Goal: Task Accomplishment & Management: Manage account settings

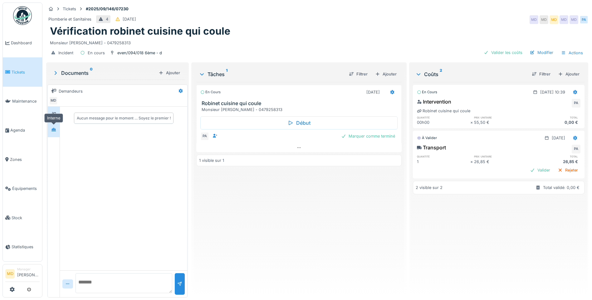
click at [56, 129] on icon at bounding box center [53, 130] width 5 height 4
click at [29, 43] on span "Dashboard" at bounding box center [25, 43] width 29 height 6
click at [18, 128] on span "Agenda" at bounding box center [24, 130] width 29 height 6
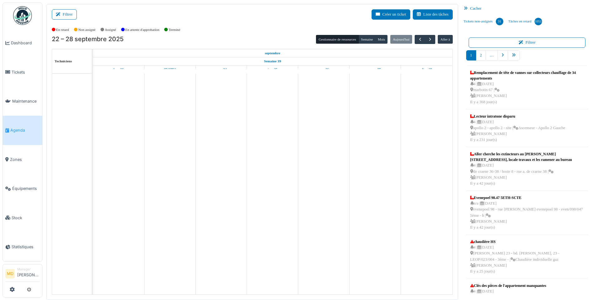
click at [61, 16] on icon at bounding box center [59, 14] width 7 height 4
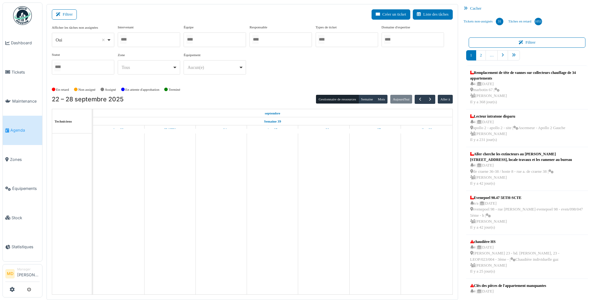
click at [136, 38] on div at bounding box center [149, 39] width 62 height 15
type input "*****"
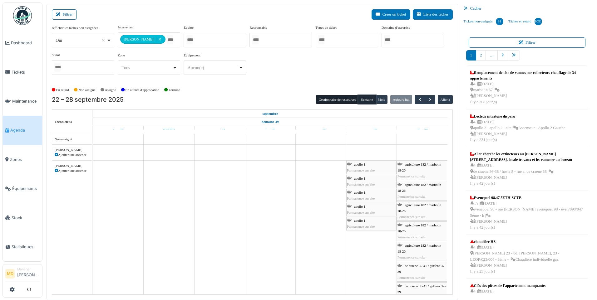
click at [367, 100] on button "Semaine" at bounding box center [366, 99] width 17 height 9
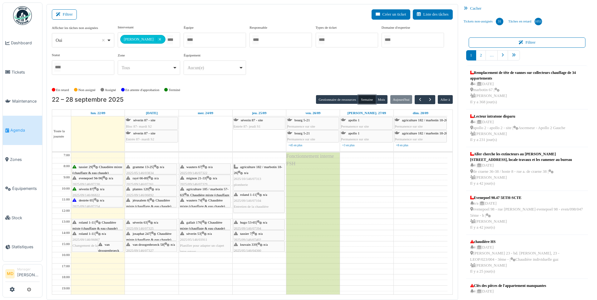
click at [97, 179] on span "evenepoel 94-96" at bounding box center [90, 178] width 23 height 4
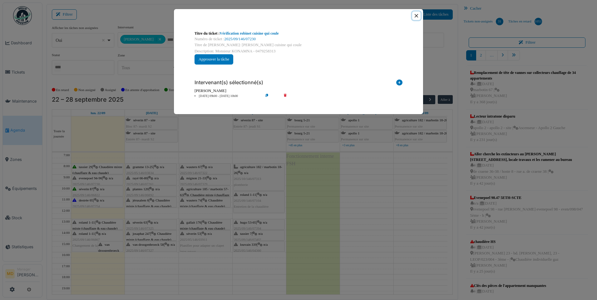
click at [414, 17] on button "Close" at bounding box center [416, 16] width 8 height 8
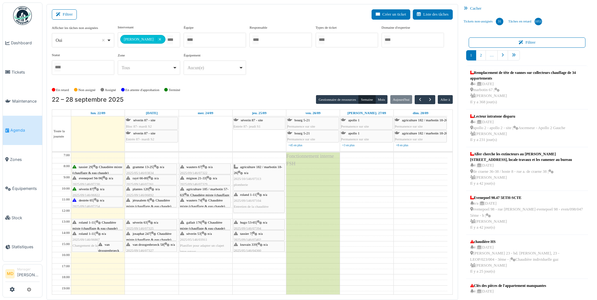
click at [98, 188] on icon at bounding box center [96, 189] width 5 height 4
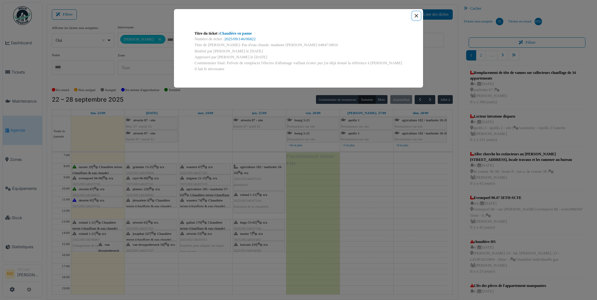
click at [417, 16] on button "Close" at bounding box center [416, 16] width 8 height 8
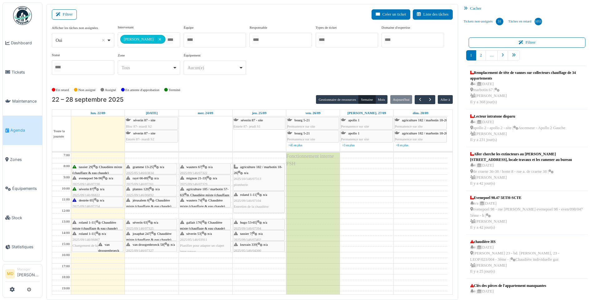
click at [94, 201] on div "destrée 65 | n/a 2025/09/146/07254 Pas d'eau chaude ni de chauffage" at bounding box center [97, 207] width 50 height 18
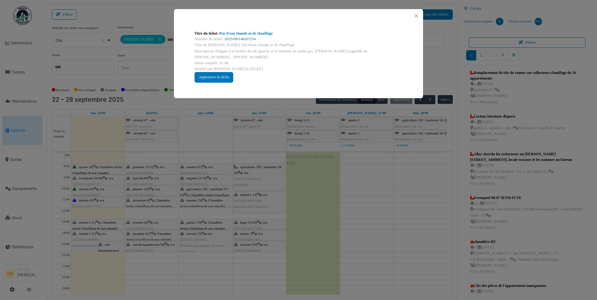
click at [238, 39] on link "2025/09/146/07254" at bounding box center [240, 39] width 31 height 4
click at [417, 17] on button "Close" at bounding box center [416, 16] width 8 height 8
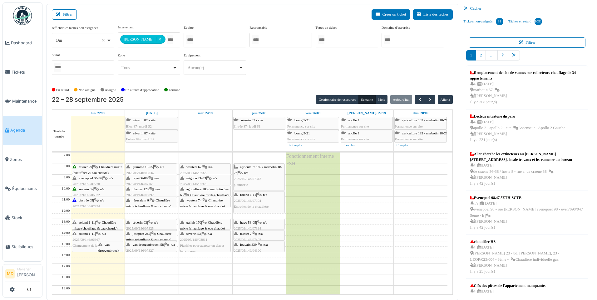
click at [98, 177] on span "evenepoel 94-96" at bounding box center [90, 178] width 23 height 4
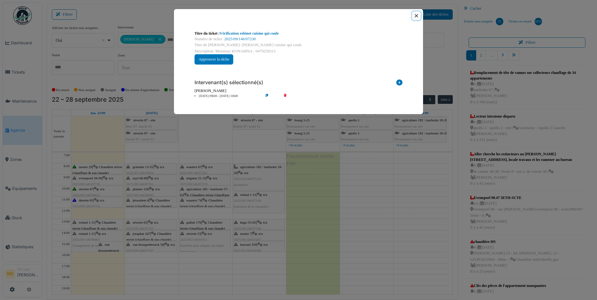
click at [420, 15] on button "Close" at bounding box center [416, 16] width 8 height 8
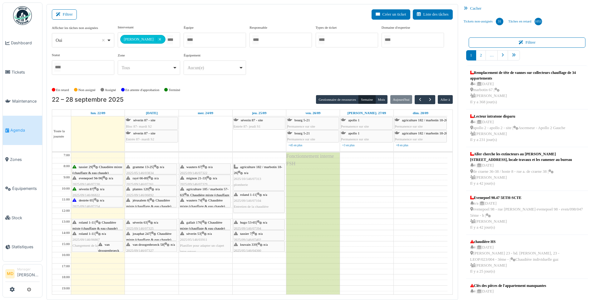
click at [92, 189] on span "séverin 87" at bounding box center [86, 189] width 14 height 4
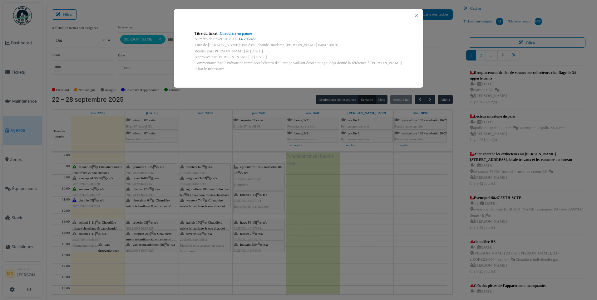
click at [239, 40] on link "2025/09/146/06822" at bounding box center [240, 39] width 31 height 4
click at [415, 15] on button "Close" at bounding box center [416, 16] width 8 height 8
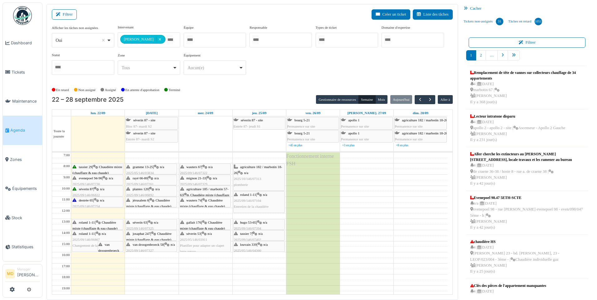
click at [100, 169] on div "tassier 29 | Chaudière mixte (chauffage & eau chaude) 2025/09/146/07227 Chaudiè…" at bounding box center [97, 176] width 50 height 24
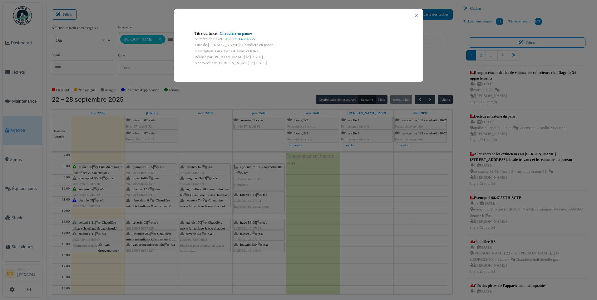
click at [240, 35] on link "Chaudière en panne" at bounding box center [236, 33] width 32 height 4
click at [413, 17] on button "Close" at bounding box center [416, 16] width 8 height 8
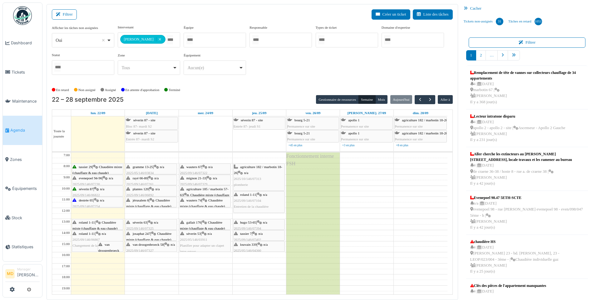
click at [83, 223] on span "roland 1-11" at bounding box center [87, 223] width 16 height 4
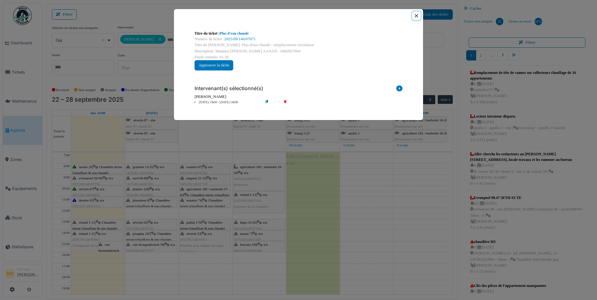
click at [418, 17] on button "Close" at bounding box center [416, 16] width 8 height 8
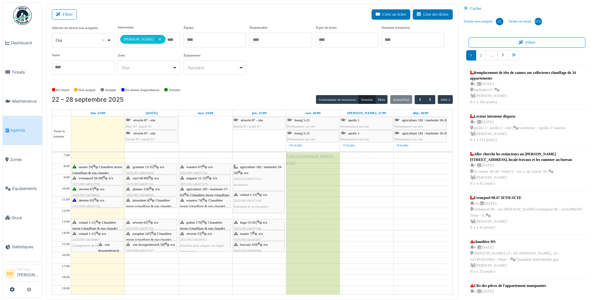
click at [83, 238] on span "2025/09/146/06867" at bounding box center [85, 240] width 27 height 4
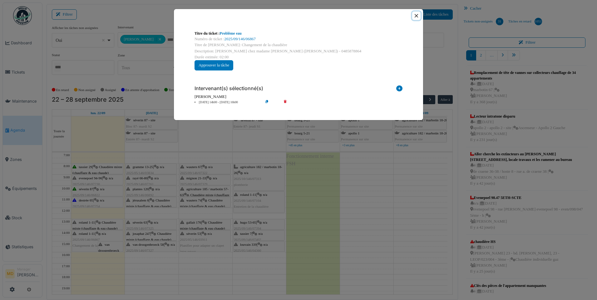
click at [417, 14] on button "Close" at bounding box center [416, 16] width 8 height 8
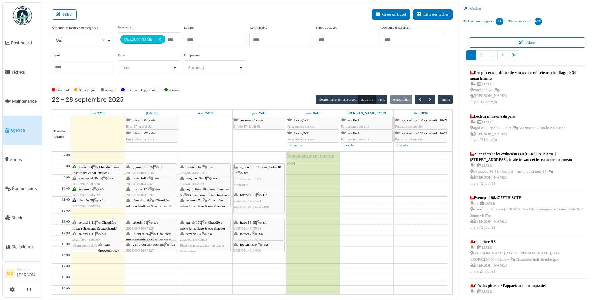
click at [292, 68] on div "**********" at bounding box center [252, 52] width 401 height 55
click at [19, 46] on link "Dashboard" at bounding box center [22, 42] width 39 height 29
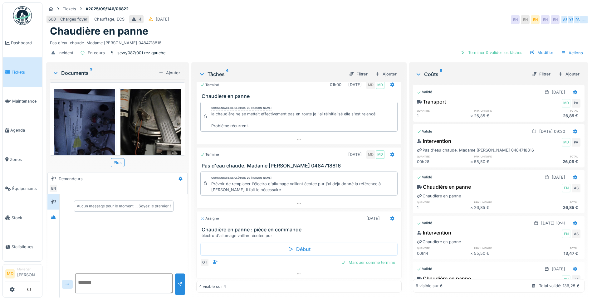
scroll to position [46, 0]
click at [56, 216] on div at bounding box center [53, 218] width 9 height 8
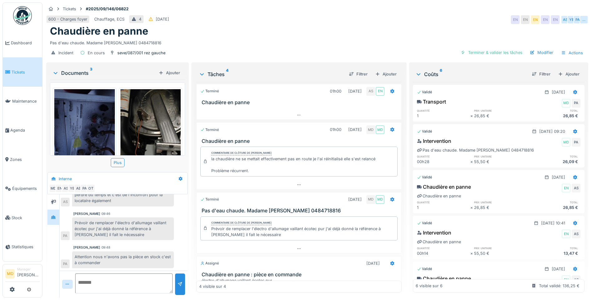
scroll to position [0, 0]
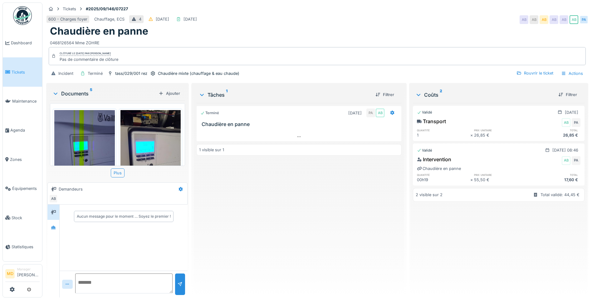
click at [47, 229] on div "Documents 5 Ajouter IMG_20250922_085446_233.jpg IMG_20250922_085957_240.jpg IMG…" at bounding box center [117, 191] width 143 height 216
click at [54, 229] on icon at bounding box center [53, 227] width 4 height 3
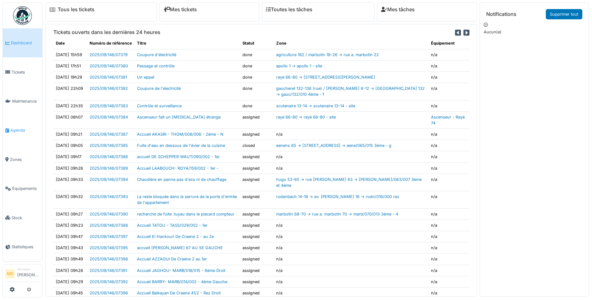
click at [24, 131] on link "Agenda" at bounding box center [22, 130] width 39 height 29
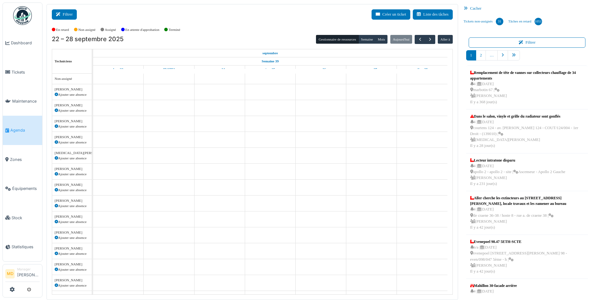
click at [63, 15] on button "Filtrer" at bounding box center [64, 14] width 25 height 10
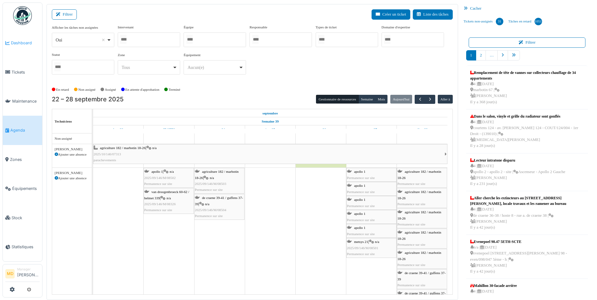
click at [14, 44] on span "Dashboard" at bounding box center [25, 43] width 29 height 6
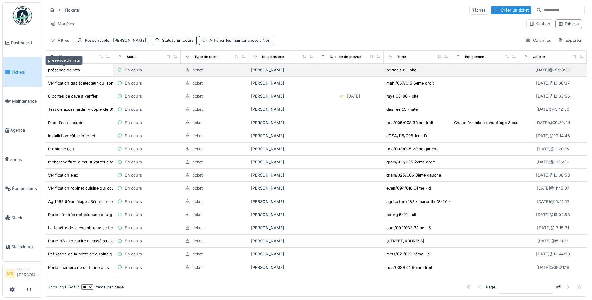
click at [62, 67] on div "présence de rats" at bounding box center [64, 70] width 32 height 6
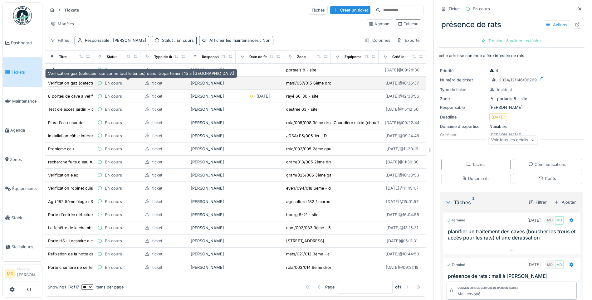
click at [69, 81] on div "Vérification gaz (détecteur qui sonne tout le temps) dans l’appartement 15 à [G…" at bounding box center [141, 83] width 186 height 6
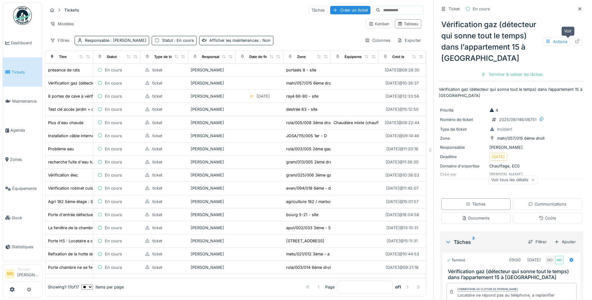
click at [575, 44] on div at bounding box center [577, 42] width 5 height 6
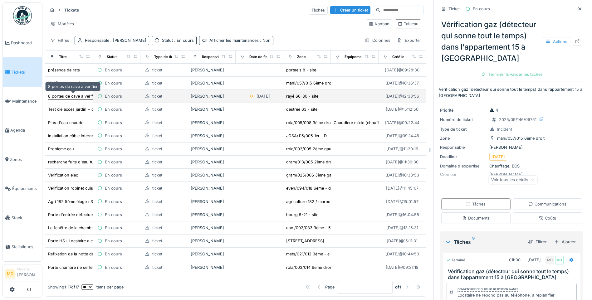
click at [61, 95] on div "8 portes de cave à vérifier" at bounding box center [73, 96] width 50 height 6
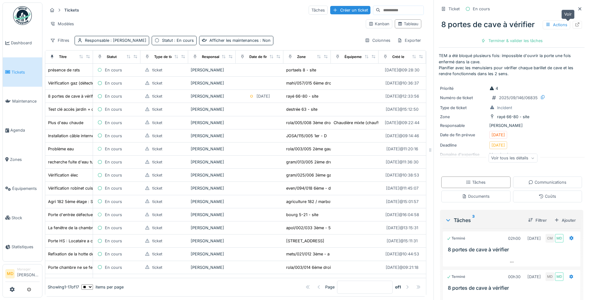
click at [576, 26] on icon at bounding box center [578, 24] width 4 height 4
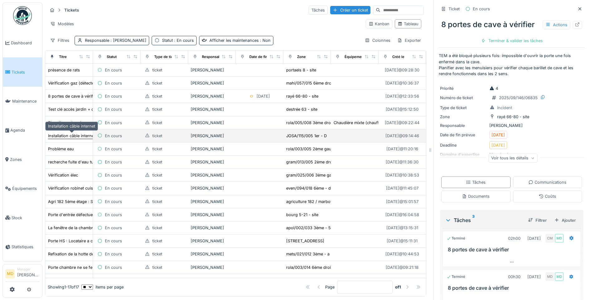
click at [65, 138] on div "Installation câble internet" at bounding box center [71, 136] width 47 height 6
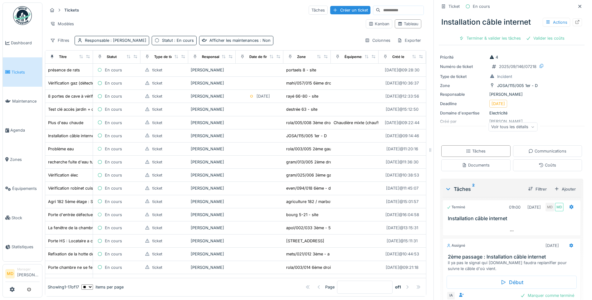
scroll to position [65, 0]
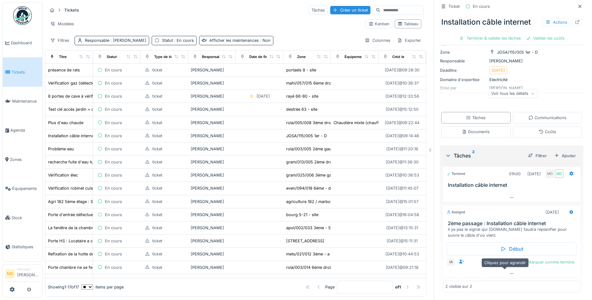
click at [510, 273] on icon at bounding box center [512, 274] width 5 height 4
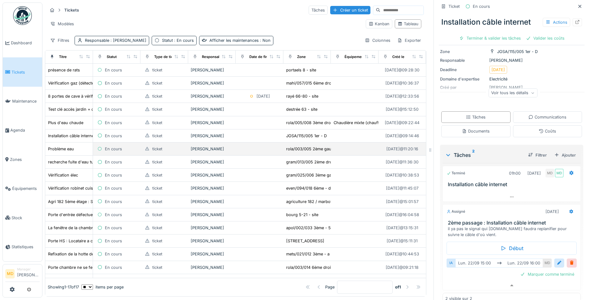
click at [77, 146] on div "Problème eau" at bounding box center [69, 149] width 42 height 7
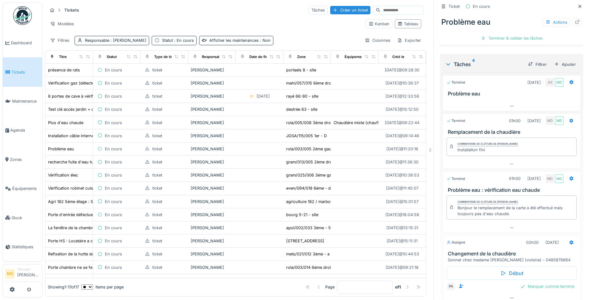
scroll to position [181, 0]
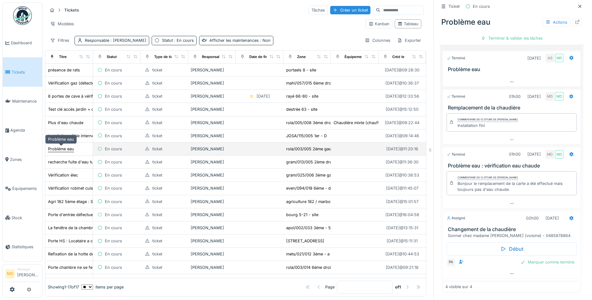
click at [65, 146] on div "Problème eau" at bounding box center [61, 149] width 26 height 6
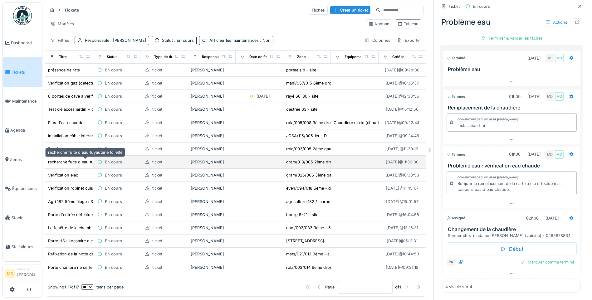
click at [65, 159] on div "recherche fuite d'eau tuyauterie toilette" at bounding box center [85, 162] width 74 height 6
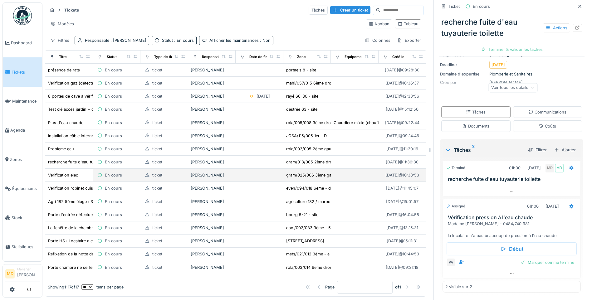
scroll to position [65, 0]
click at [64, 172] on div "Vérification élec" at bounding box center [63, 175] width 30 height 6
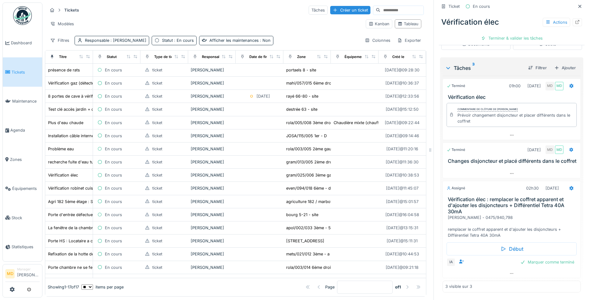
scroll to position [141, 0]
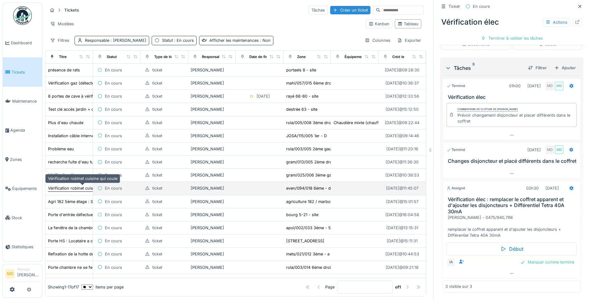
click at [72, 185] on div "Vérification robinet cuisine qui coule" at bounding box center [82, 188] width 69 height 6
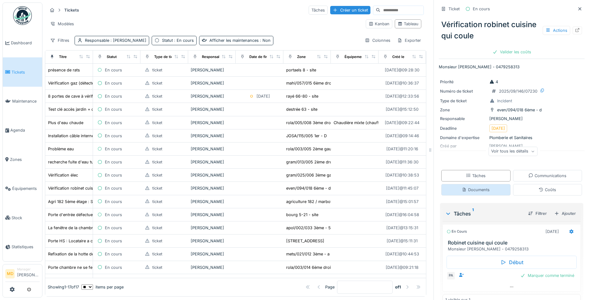
scroll to position [14, 0]
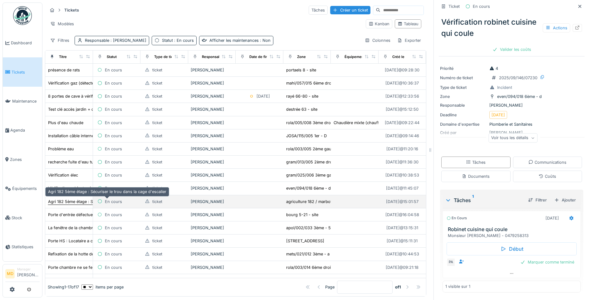
click at [81, 201] on div "Agri 182 5ème étage : Sécuriser le trou dans la cage d'escalier" at bounding box center [107, 202] width 118 height 6
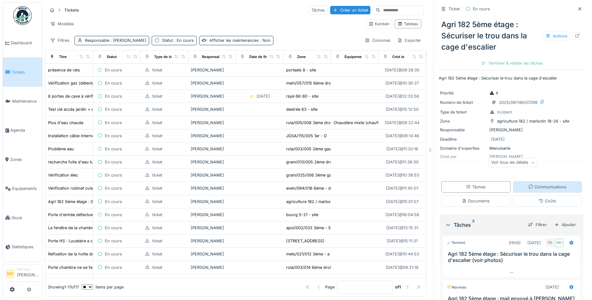
scroll to position [62, 0]
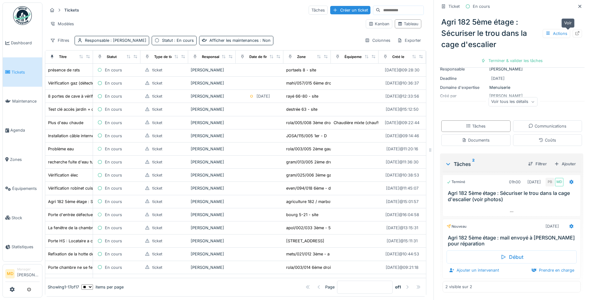
click at [576, 33] on icon at bounding box center [578, 33] width 4 height 4
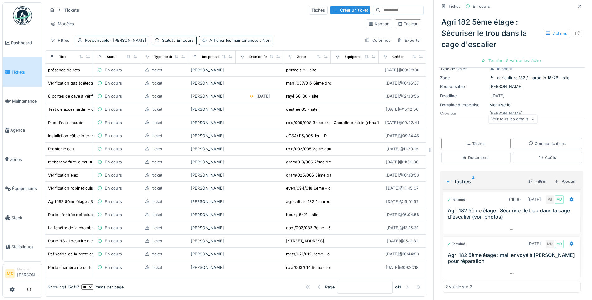
scroll to position [44, 0]
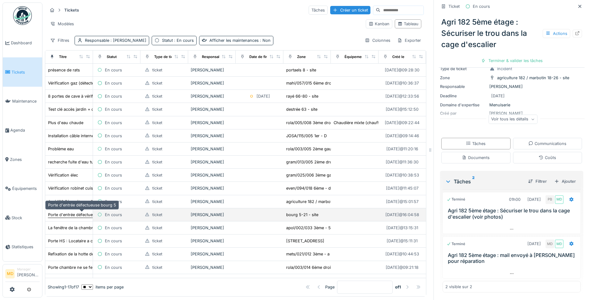
click at [68, 214] on div "Porte d'entrée défectueuse bourg 5" at bounding box center [82, 215] width 68 height 6
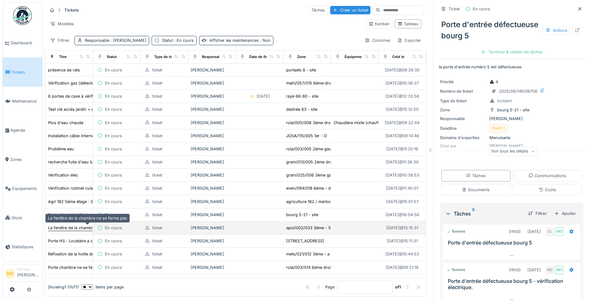
click at [77, 229] on div "La fenêtre de la chambre ne se ferme pas" at bounding box center [87, 228] width 79 height 6
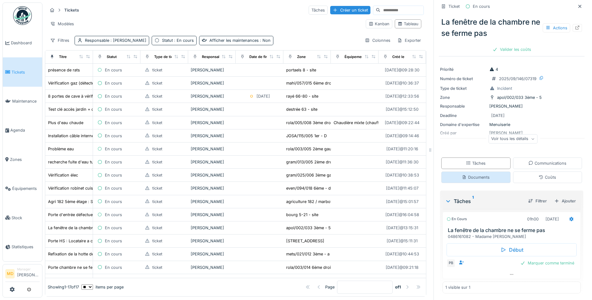
scroll to position [14, 0]
click at [575, 25] on div at bounding box center [577, 28] width 5 height 6
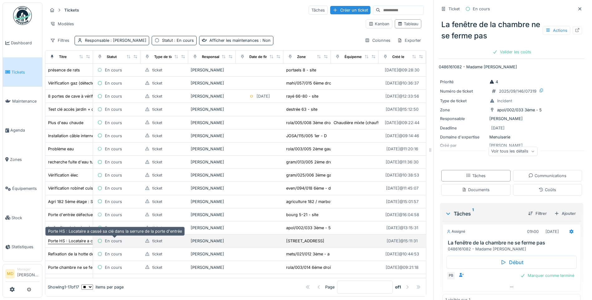
click at [71, 244] on div "Porte HS : Locataire a cassé sa clé dans la serrure de la porte d'entrée" at bounding box center [115, 241] width 134 height 6
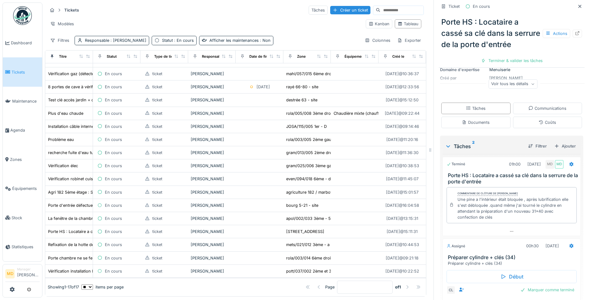
scroll to position [119, 0]
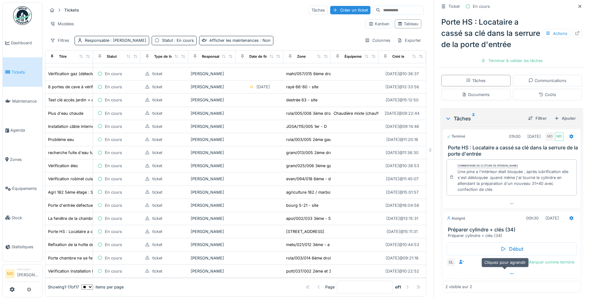
click at [510, 272] on icon at bounding box center [512, 274] width 5 height 4
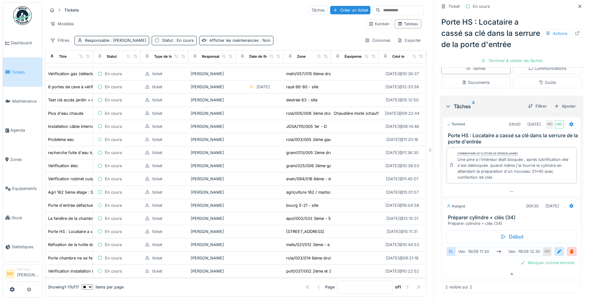
scroll to position [87, 0]
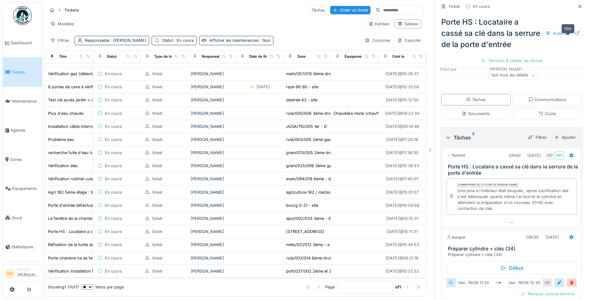
click at [573, 37] on div at bounding box center [577, 34] width 9 height 8
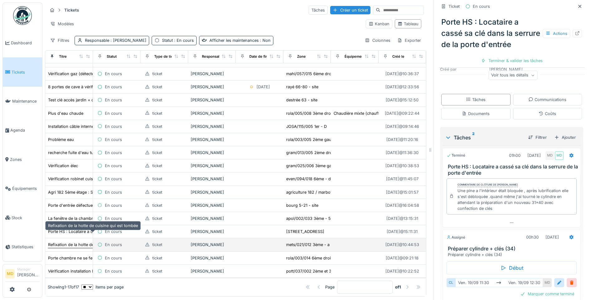
click at [63, 242] on div "Refixation de la hotte de cuisine qui est tombée" at bounding box center [93, 245] width 90 height 6
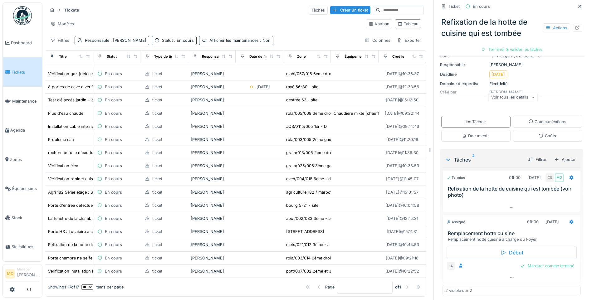
scroll to position [59, 0]
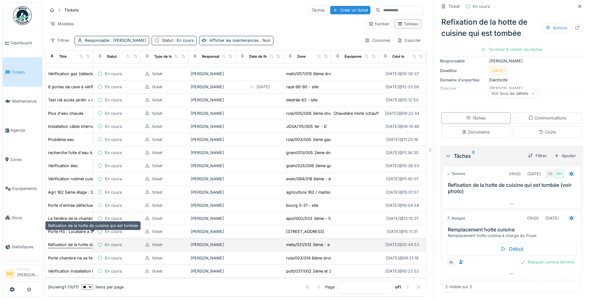
click at [68, 242] on div "Refixation de la hotte de cuisine qui est tombée" at bounding box center [93, 245] width 90 height 6
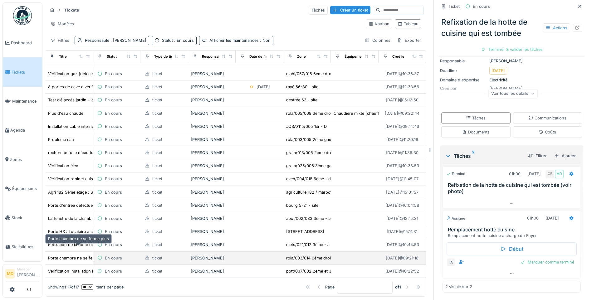
click at [72, 255] on div "Porte chambre ne se ferme plus" at bounding box center [78, 258] width 61 height 6
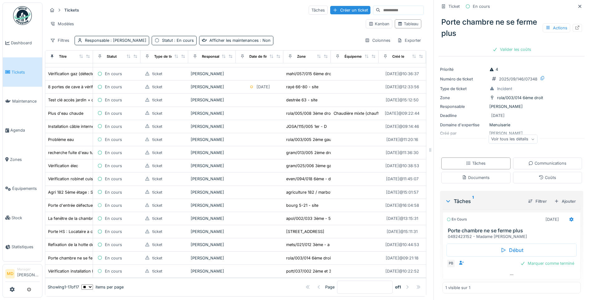
scroll to position [8, 0]
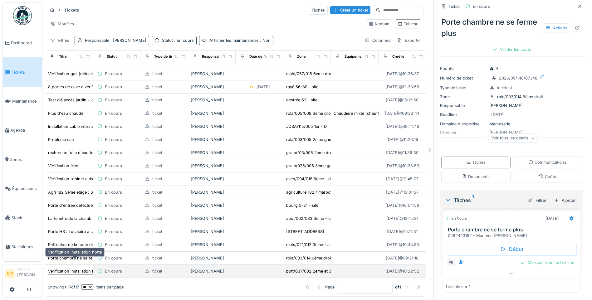
click at [75, 269] on div "Vérification installation hotte" at bounding box center [75, 272] width 54 height 6
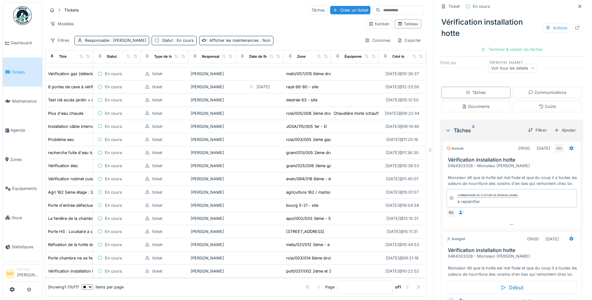
scroll to position [125, 0]
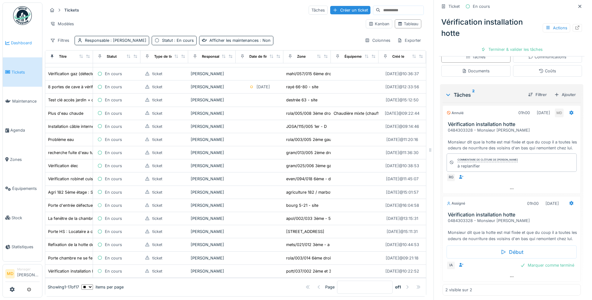
click at [30, 47] on link "Dashboard" at bounding box center [22, 42] width 39 height 29
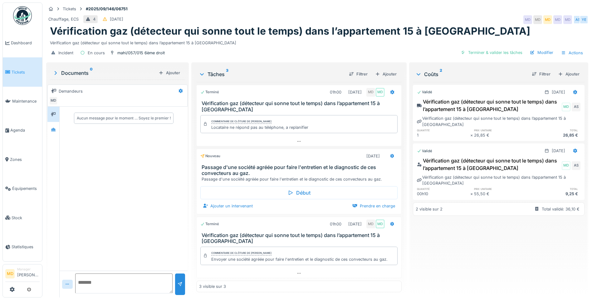
scroll to position [5, 0]
click at [54, 128] on icon at bounding box center [53, 129] width 4 height 3
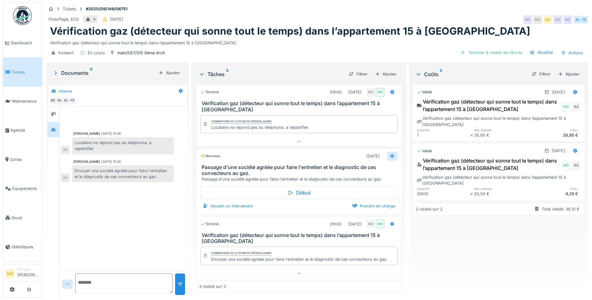
click at [387, 152] on div at bounding box center [392, 156] width 11 height 9
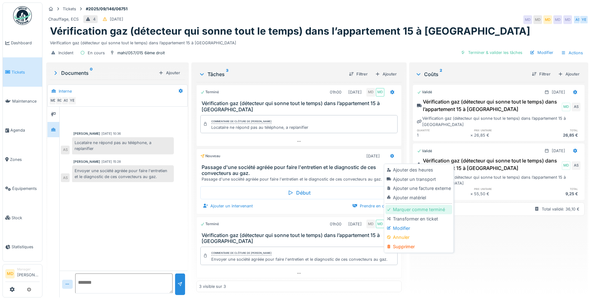
click at [411, 205] on div "Marquer comme terminé" at bounding box center [419, 209] width 67 height 9
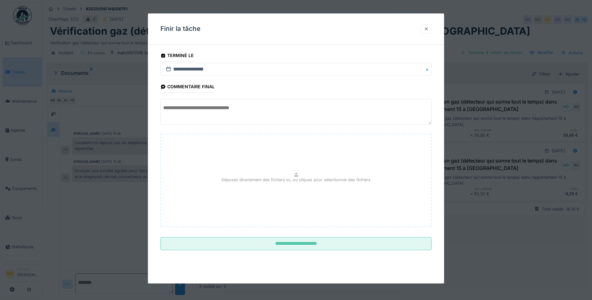
click at [423, 30] on div at bounding box center [426, 28] width 11 height 9
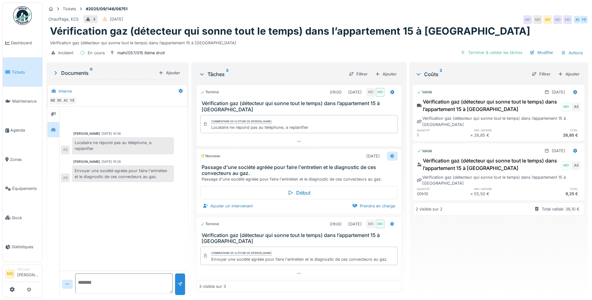
click at [387, 153] on div at bounding box center [392, 156] width 11 height 9
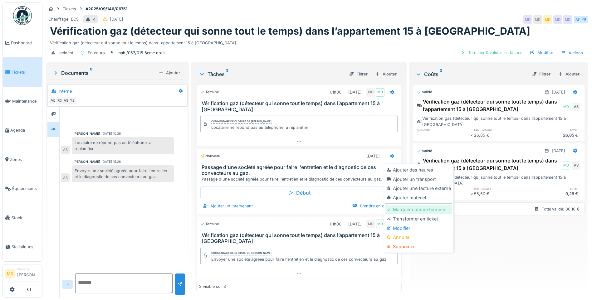
click at [403, 205] on div "Marquer comme terminé" at bounding box center [419, 209] width 67 height 9
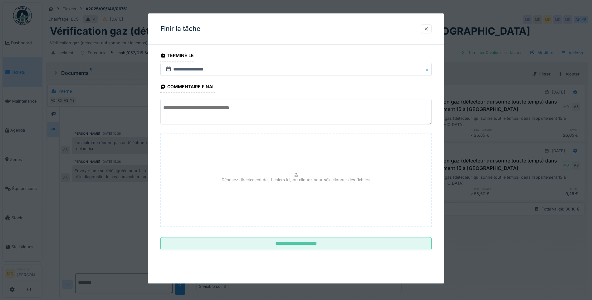
click at [236, 116] on textarea at bounding box center [295, 112] width 271 height 26
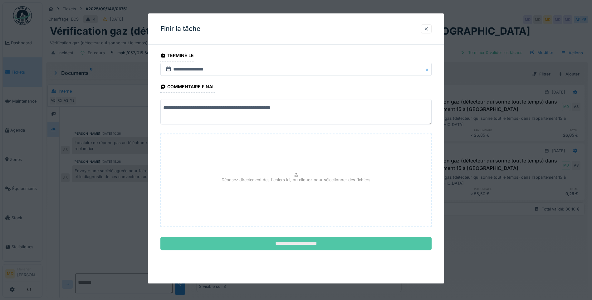
type textarea "**********"
click at [319, 244] on input "**********" at bounding box center [295, 244] width 271 height 13
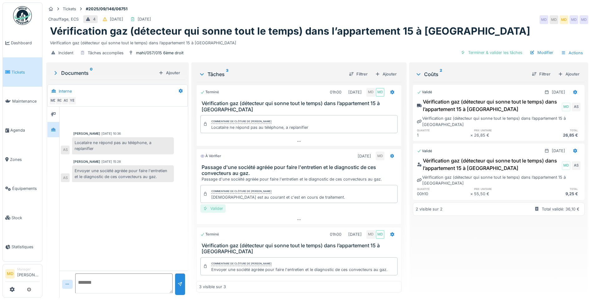
click at [220, 205] on div "Valider" at bounding box center [212, 209] width 25 height 8
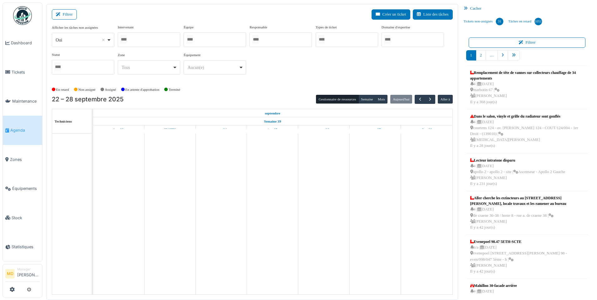
click at [144, 37] on div at bounding box center [149, 39] width 62 height 15
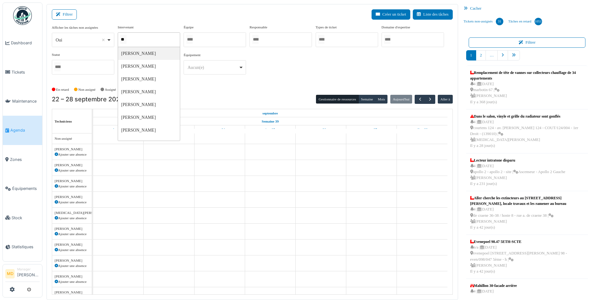
type input "**"
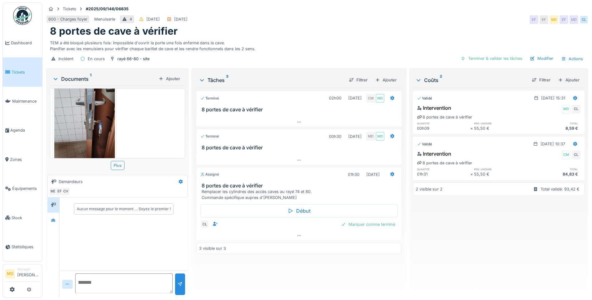
scroll to position [26, 0]
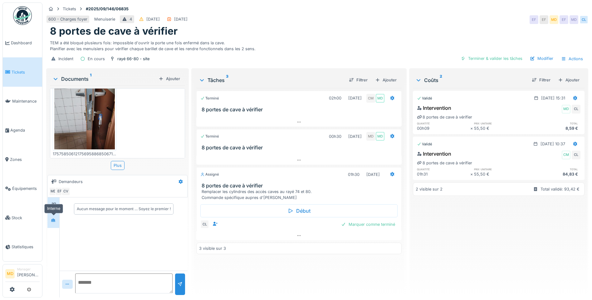
click at [55, 219] on icon at bounding box center [53, 221] width 5 height 4
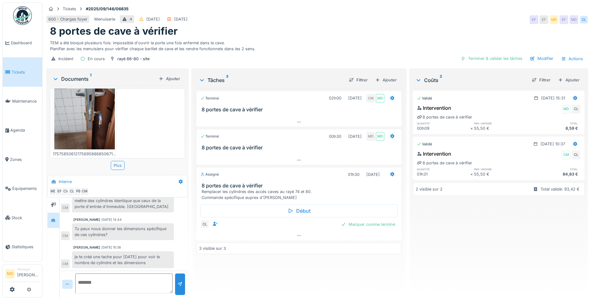
scroll to position [5, 0]
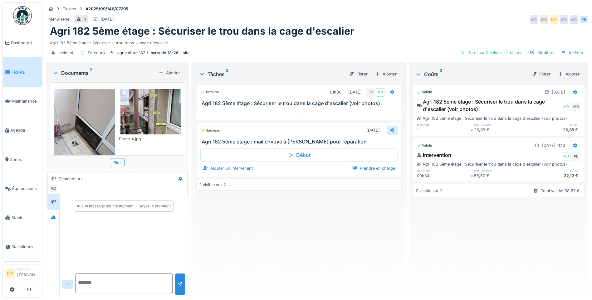
click at [390, 128] on div at bounding box center [392, 130] width 5 height 6
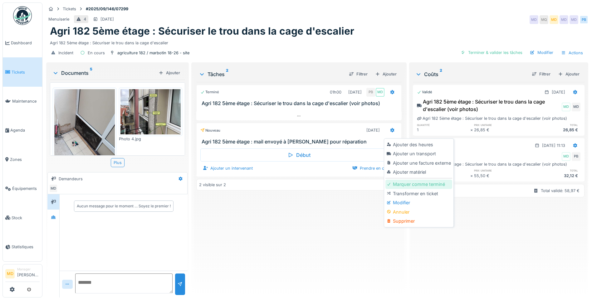
click at [408, 182] on div "Marquer comme terminé" at bounding box center [419, 184] width 67 height 9
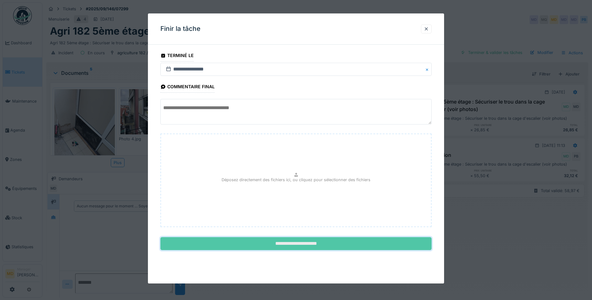
click at [302, 243] on input "**********" at bounding box center [295, 244] width 271 height 13
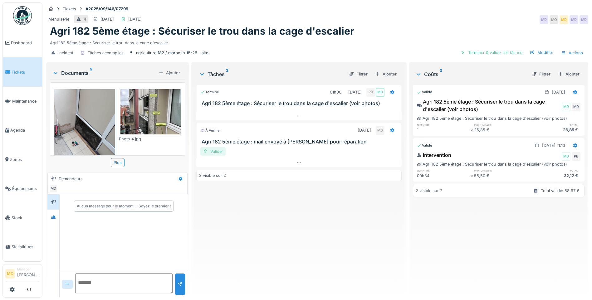
click at [215, 150] on div "Valider" at bounding box center [212, 151] width 25 height 8
click at [486, 52] on div "Approuver et clôturer le ticket" at bounding box center [490, 52] width 69 height 8
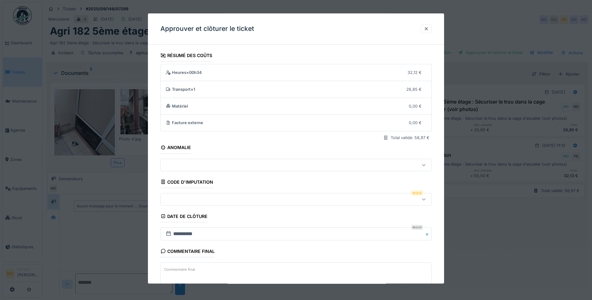
click at [185, 194] on div at bounding box center [295, 199] width 271 height 12
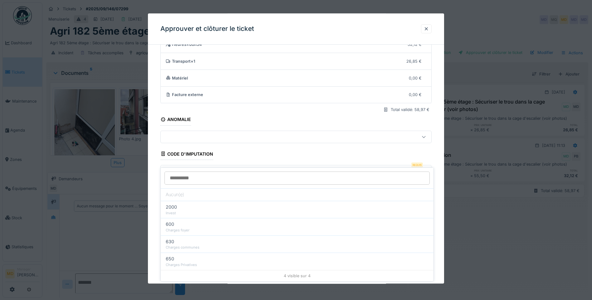
scroll to position [42, 0]
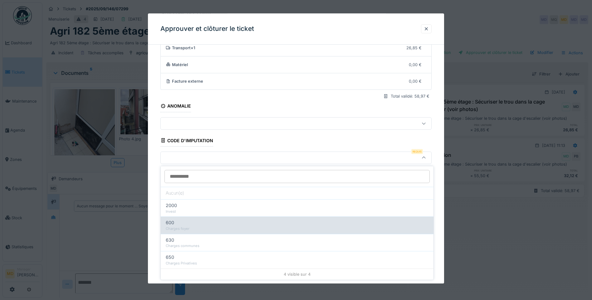
click at [189, 229] on div "Charges foyer" at bounding box center [297, 228] width 263 height 5
type input "***"
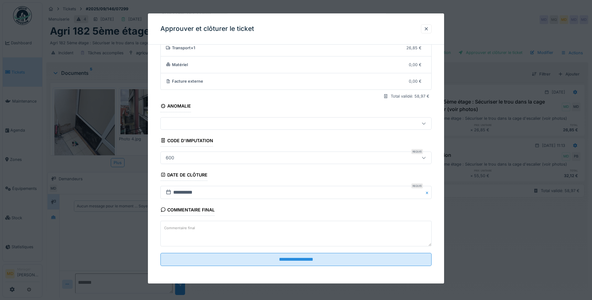
click at [272, 252] on fieldset "**********" at bounding box center [295, 139] width 271 height 263
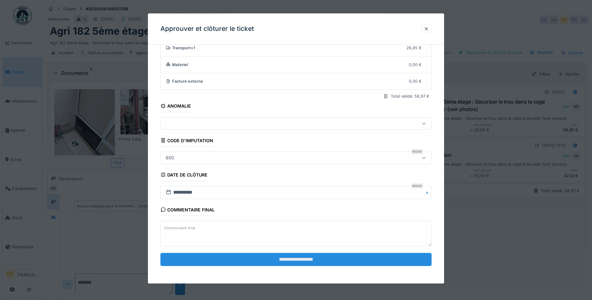
click at [272, 259] on input "**********" at bounding box center [295, 259] width 271 height 13
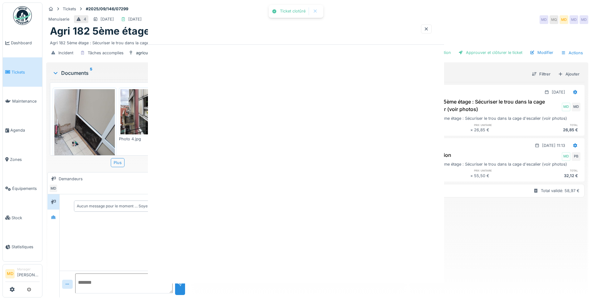
scroll to position [0, 0]
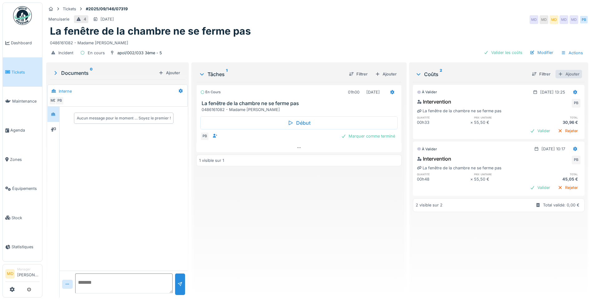
click at [562, 75] on div "Ajouter" at bounding box center [569, 74] width 27 height 8
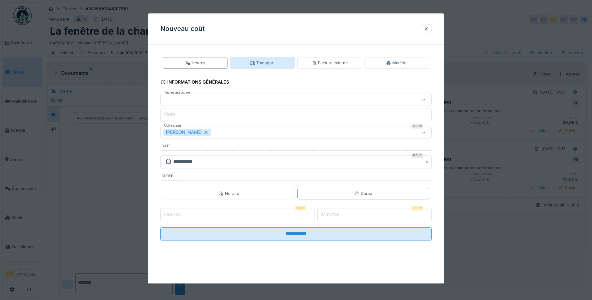
click at [282, 62] on div "Transport" at bounding box center [262, 63] width 65 height 12
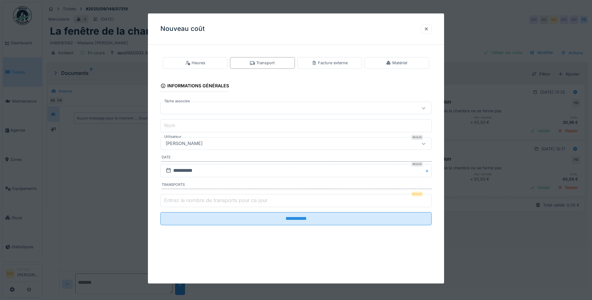
click at [228, 201] on label "Entrez le nombre de transports pour ce jour" at bounding box center [216, 200] width 106 height 7
click at [228, 201] on input "Entrez le nombre de transports pour ce jour" at bounding box center [295, 200] width 271 height 13
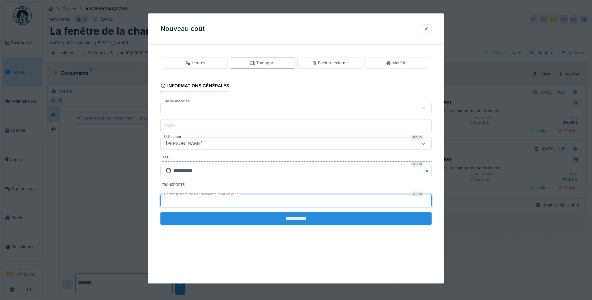
type input "*"
click at [294, 217] on input "**********" at bounding box center [295, 218] width 271 height 13
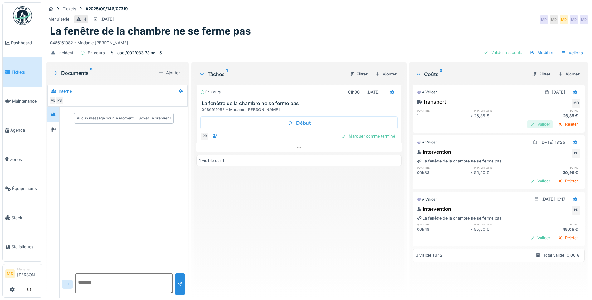
click at [528, 124] on div "Valider" at bounding box center [540, 124] width 25 height 8
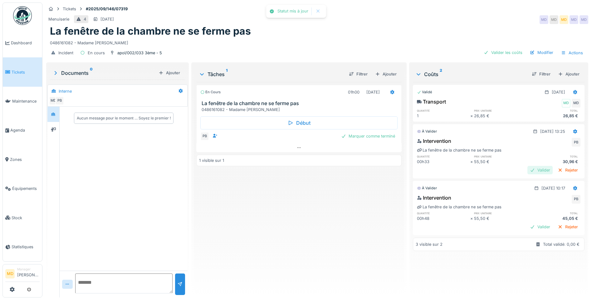
click at [530, 170] on div "Valider" at bounding box center [540, 170] width 25 height 8
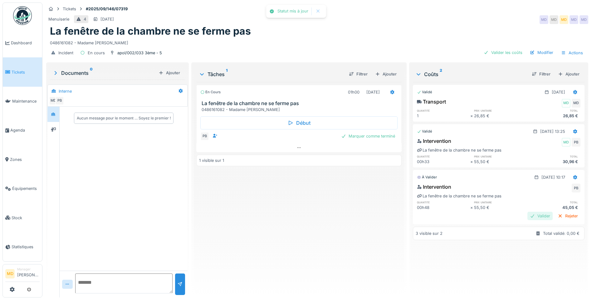
click at [528, 215] on div "Valider" at bounding box center [540, 216] width 25 height 8
click at [377, 137] on div "Marquer comme terminé" at bounding box center [368, 136] width 59 height 8
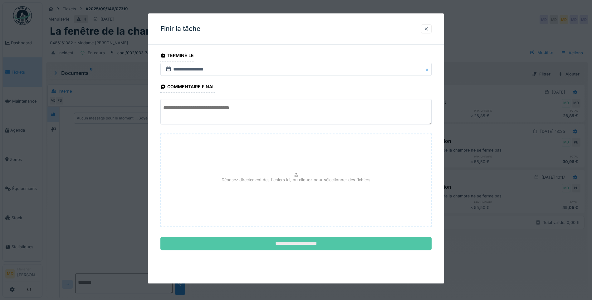
click at [290, 245] on input "**********" at bounding box center [295, 244] width 271 height 13
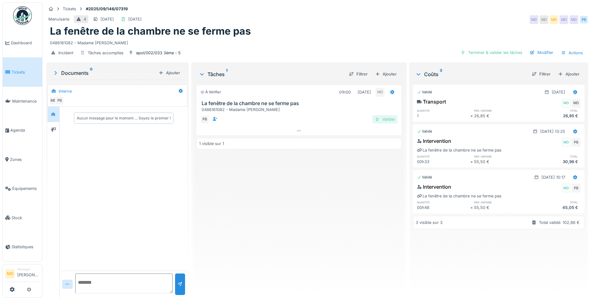
click at [388, 121] on div "Valider" at bounding box center [385, 119] width 25 height 8
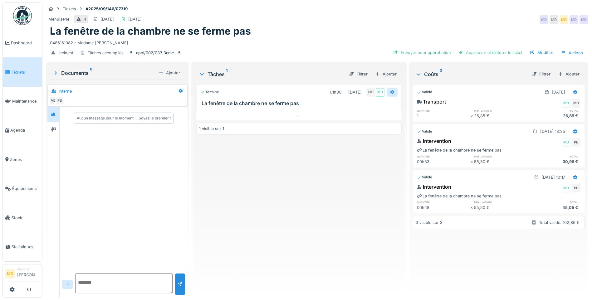
click at [391, 88] on div at bounding box center [392, 92] width 11 height 9
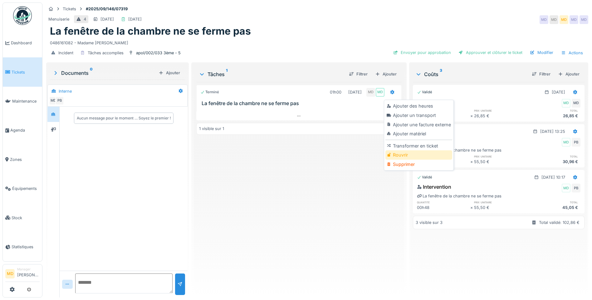
click at [400, 156] on div "Rouvrir" at bounding box center [419, 155] width 67 height 9
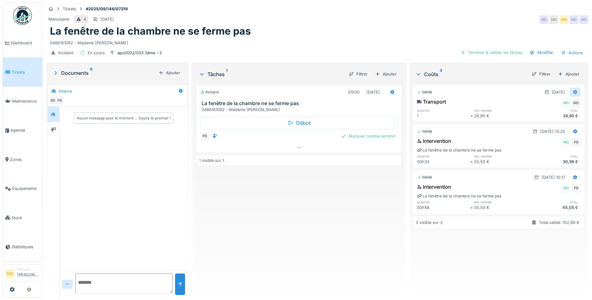
click at [574, 91] on icon at bounding box center [576, 92] width 4 height 4
click at [545, 107] on div "Rouvrir" at bounding box center [545, 105] width 30 height 9
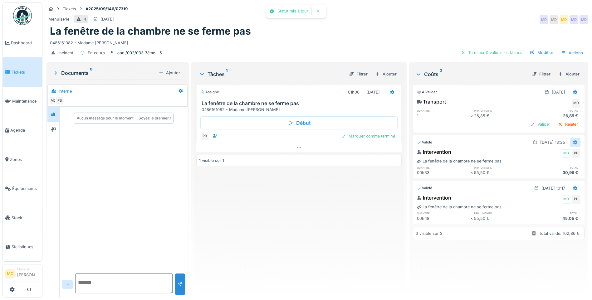
click at [570, 141] on div at bounding box center [575, 142] width 11 height 9
click at [539, 155] on div "Rouvrir" at bounding box center [545, 156] width 30 height 9
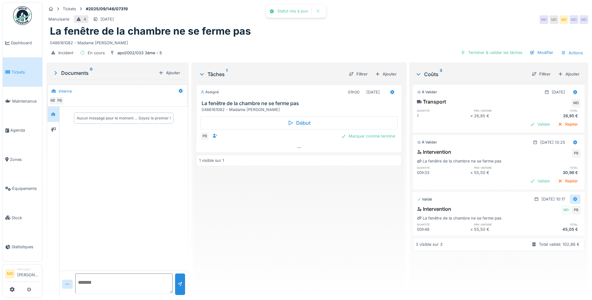
click at [570, 196] on div at bounding box center [575, 199] width 11 height 9
click at [541, 215] on div "Rouvrir" at bounding box center [545, 213] width 30 height 9
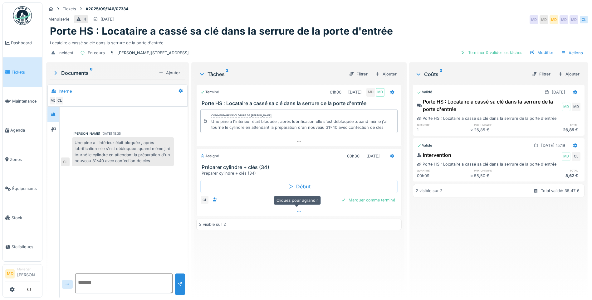
click at [297, 213] on icon at bounding box center [299, 212] width 5 height 4
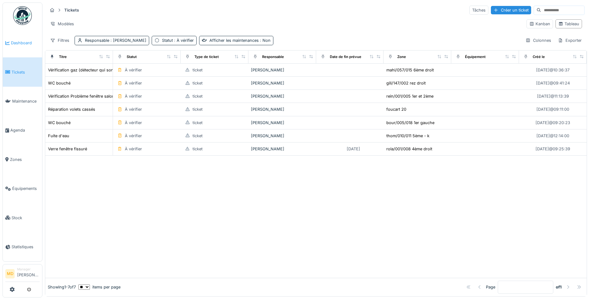
click at [23, 40] on span "Dashboard" at bounding box center [25, 43] width 29 height 6
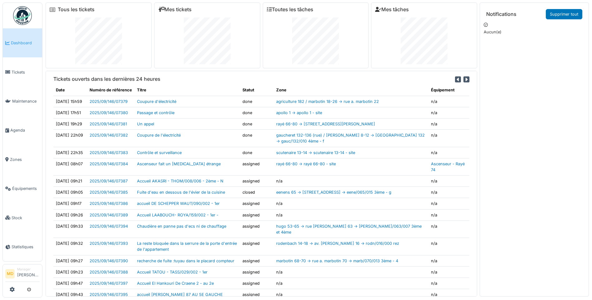
click at [19, 36] on link "Dashboard" at bounding box center [22, 42] width 39 height 29
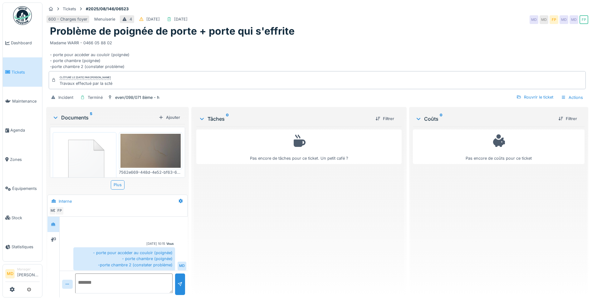
scroll to position [2, 0]
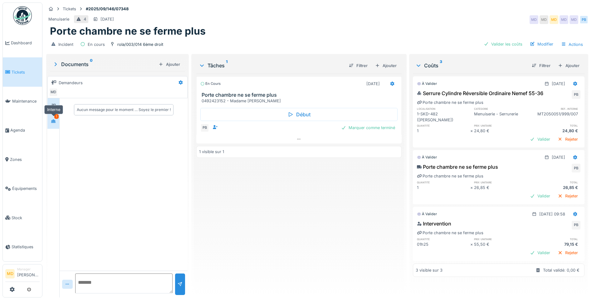
click at [55, 121] on icon at bounding box center [53, 121] width 4 height 3
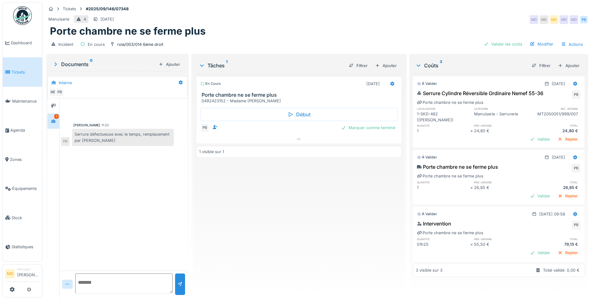
scroll to position [5, 0]
click at [51, 102] on div at bounding box center [53, 106] width 9 height 8
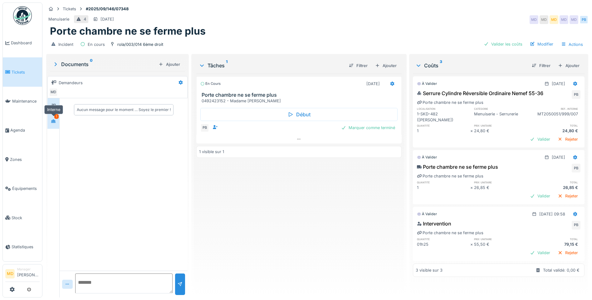
click at [57, 117] on div at bounding box center [53, 121] width 9 height 8
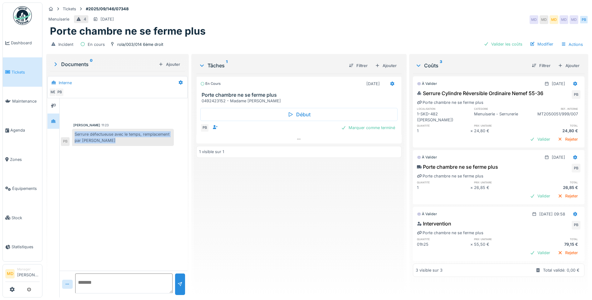
drag, startPoint x: 147, startPoint y: 136, endPoint x: 75, endPoint y: 131, distance: 72.6
click at [75, 131] on div "Serrure défectueuse avec le temps, remplacement par serrure nemef" at bounding box center [123, 137] width 102 height 17
copy div "Serrure défectueuse avec le temps, remplacement par serrure nemef"
click at [347, 124] on div "Marquer comme terminé" at bounding box center [368, 128] width 59 height 8
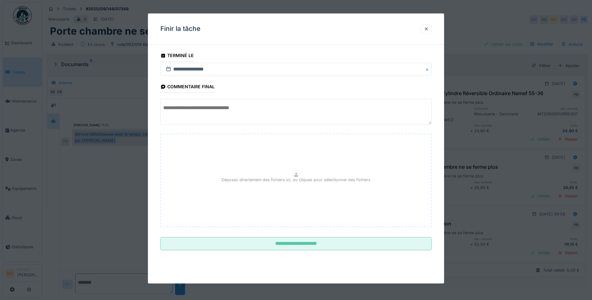
click at [214, 109] on textarea at bounding box center [295, 112] width 271 height 26
paste textarea "**********"
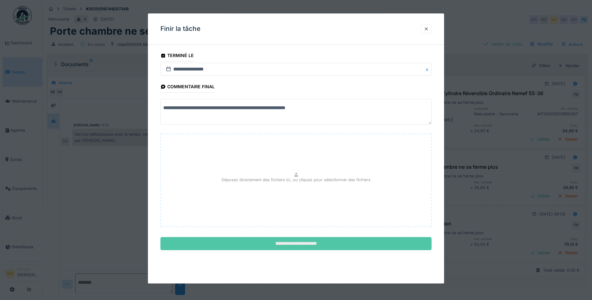
type textarea "**********"
click at [298, 248] on input "**********" at bounding box center [295, 244] width 271 height 13
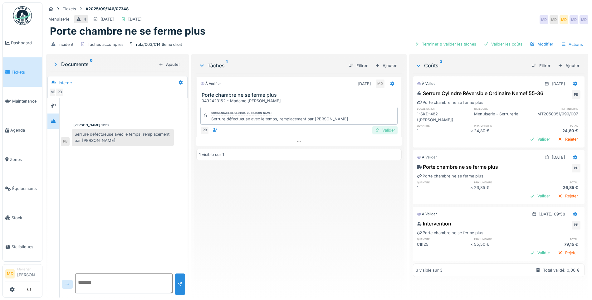
click at [381, 126] on div "Valider" at bounding box center [385, 130] width 25 height 8
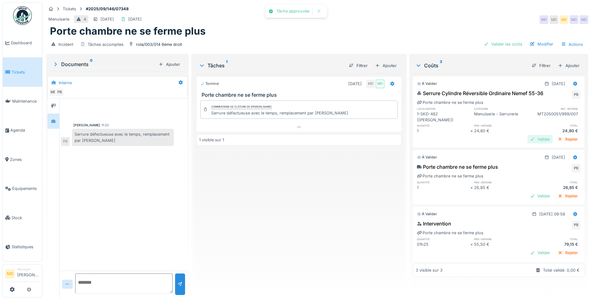
click at [531, 135] on div "Valider" at bounding box center [540, 139] width 25 height 8
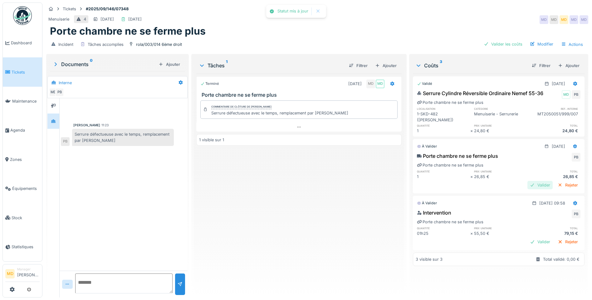
click at [528, 181] on div "Valider" at bounding box center [540, 185] width 25 height 8
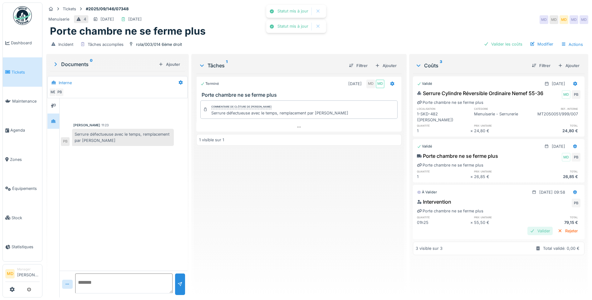
click at [528, 227] on div "Valider" at bounding box center [540, 231] width 25 height 8
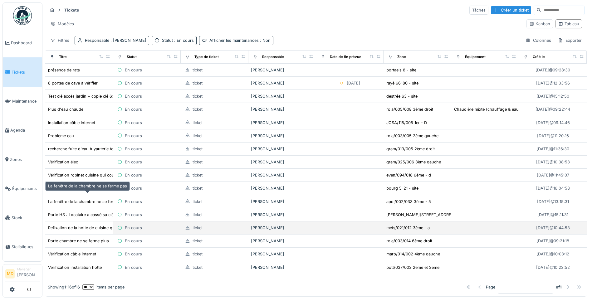
scroll to position [4, 0]
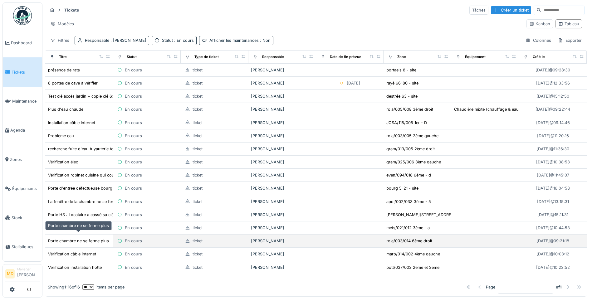
click at [74, 238] on div "Porte chambre ne se ferme plus" at bounding box center [78, 241] width 61 height 6
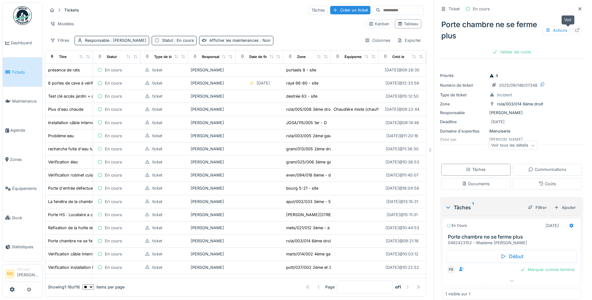
click at [573, 27] on div at bounding box center [577, 31] width 9 height 8
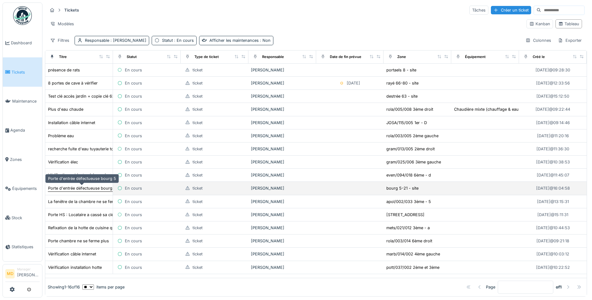
click at [88, 187] on div "Porte d'entrée défectueuse bourg 5" at bounding box center [82, 188] width 68 height 6
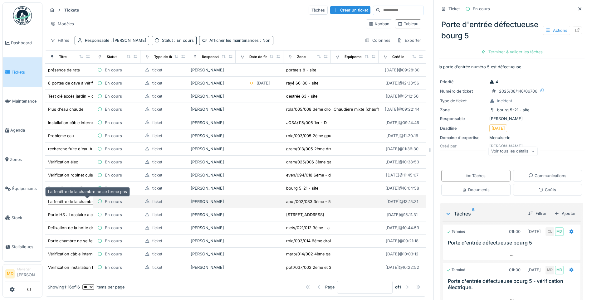
click at [67, 200] on div "La fenêtre de la chambre ne se ferme pas" at bounding box center [87, 202] width 79 height 6
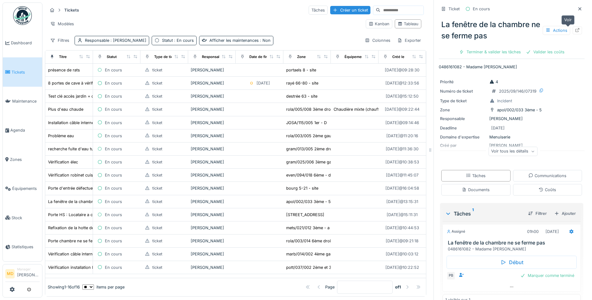
click at [573, 31] on div at bounding box center [577, 31] width 9 height 8
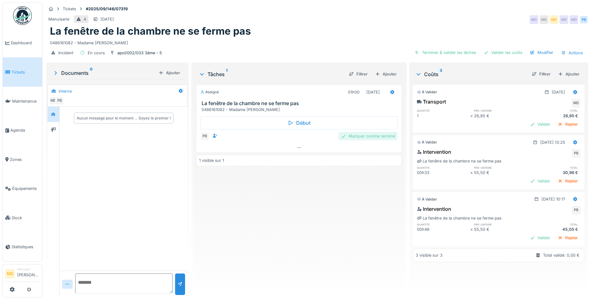
click at [348, 140] on div "Marquer comme terminé" at bounding box center [368, 136] width 59 height 8
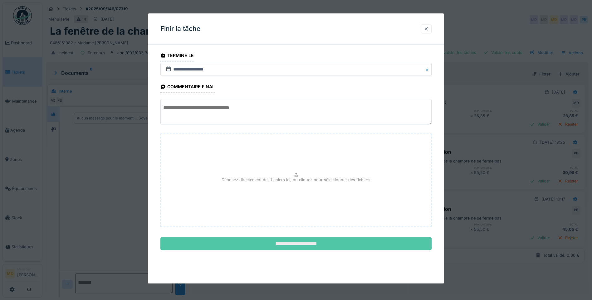
click at [278, 240] on input "**********" at bounding box center [295, 244] width 271 height 13
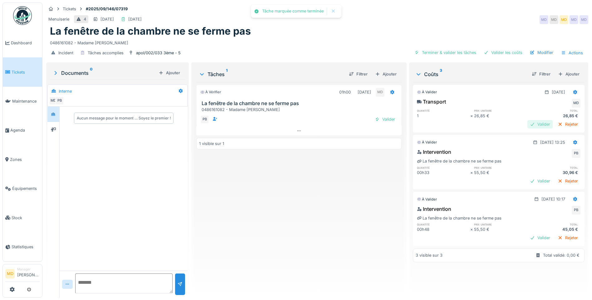
click at [530, 121] on div at bounding box center [532, 124] width 5 height 6
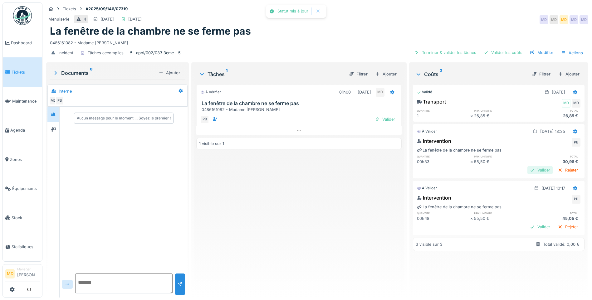
click at [528, 172] on div "Valider" at bounding box center [540, 170] width 25 height 8
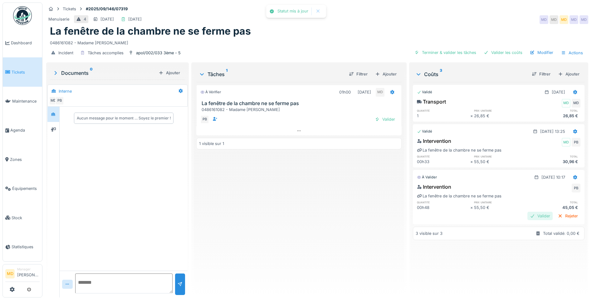
click at [531, 216] on div "Valider" at bounding box center [540, 216] width 25 height 8
click at [561, 52] on icon at bounding box center [563, 53] width 5 height 4
click at [328, 30] on div "La fenêtre de la chambre ne se ferme pas" at bounding box center [317, 31] width 535 height 12
click at [383, 120] on div "Valider" at bounding box center [385, 119] width 25 height 8
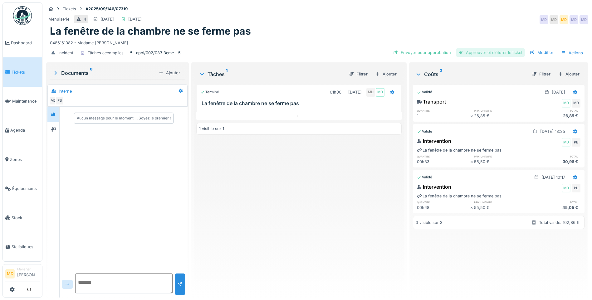
click at [483, 54] on div "Approuver et clôturer le ticket" at bounding box center [490, 52] width 69 height 8
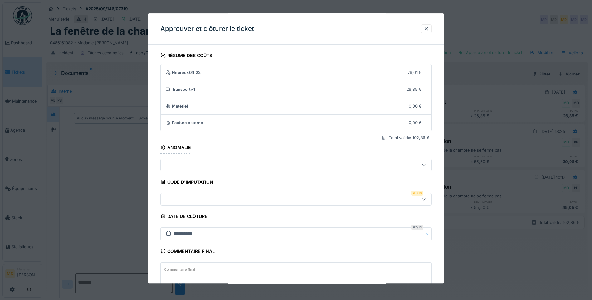
click at [180, 198] on div at bounding box center [280, 199] width 234 height 7
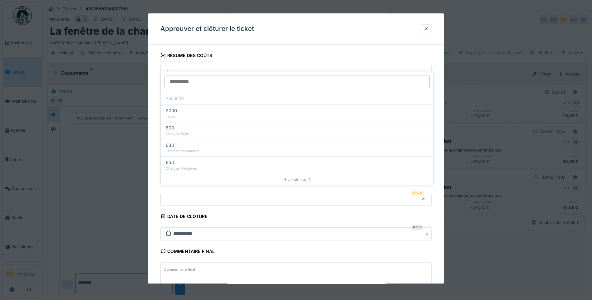
scroll to position [42, 0]
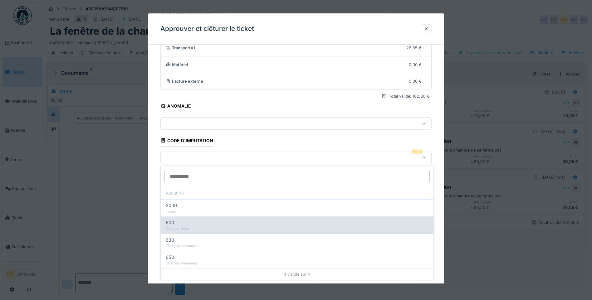
click at [182, 230] on div "Charges foyer" at bounding box center [297, 228] width 263 height 5
type input "***"
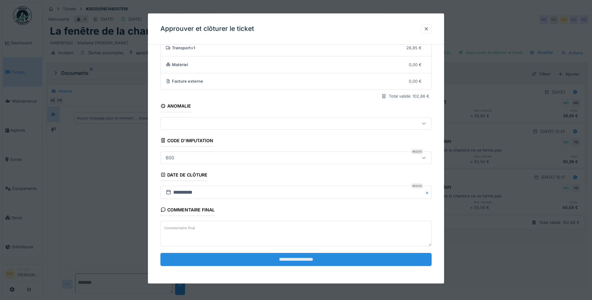
click at [299, 264] on input "**********" at bounding box center [295, 259] width 271 height 13
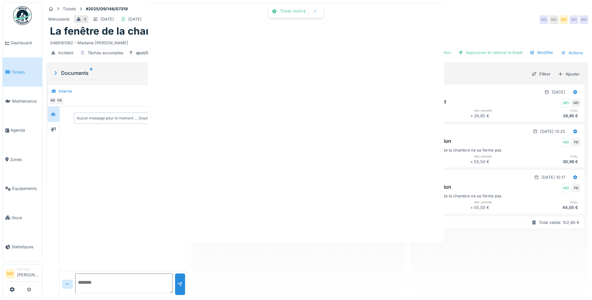
scroll to position [0, 0]
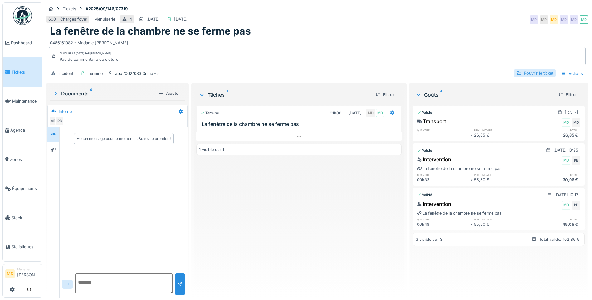
click at [543, 73] on div "Rouvrir le ticket" at bounding box center [535, 73] width 42 height 8
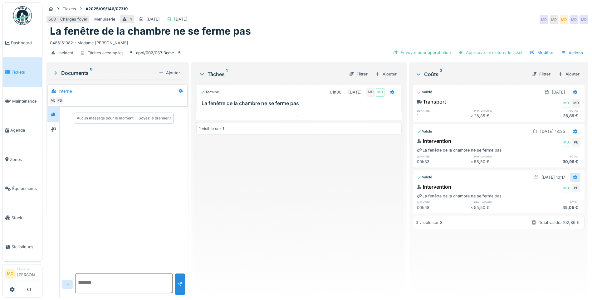
click at [570, 176] on div at bounding box center [575, 177] width 11 height 9
click at [543, 192] on div "Rouvrir" at bounding box center [545, 191] width 30 height 9
click at [297, 114] on icon at bounding box center [299, 116] width 5 height 4
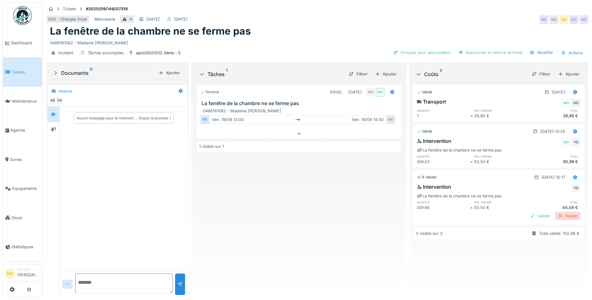
click at [557, 212] on div "Rejeter" at bounding box center [567, 216] width 25 height 8
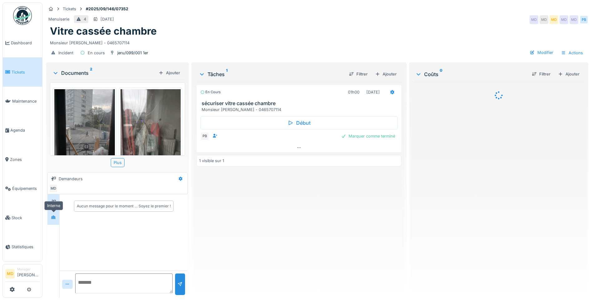
click at [54, 217] on icon at bounding box center [53, 217] width 4 height 3
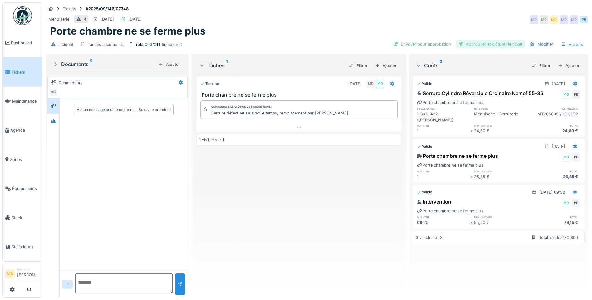
click at [477, 42] on div "Approuver et clôturer le ticket" at bounding box center [490, 44] width 69 height 8
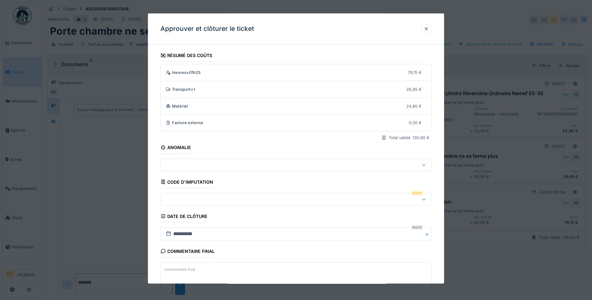
click at [182, 196] on div at bounding box center [280, 199] width 234 height 7
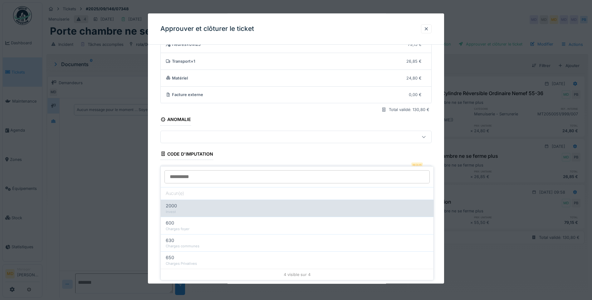
scroll to position [42, 0]
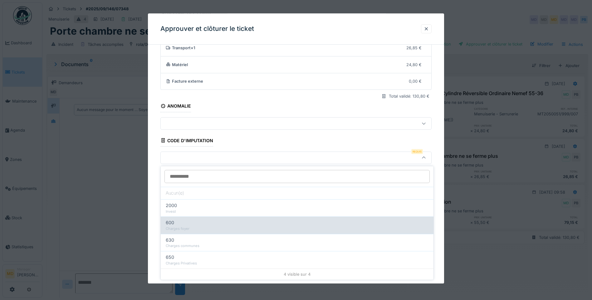
click at [190, 229] on div "Charges foyer" at bounding box center [297, 228] width 263 height 5
type input "***"
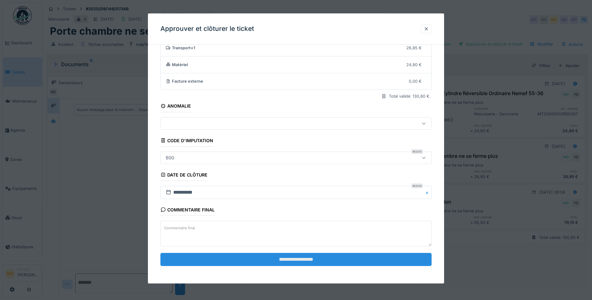
click at [295, 258] on input "**********" at bounding box center [295, 259] width 271 height 13
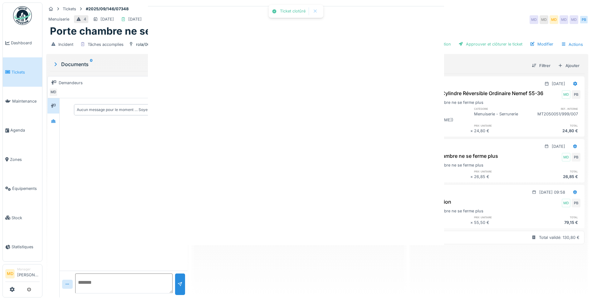
scroll to position [0, 0]
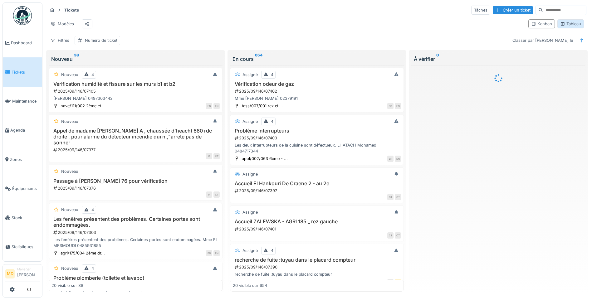
click at [569, 27] on div "Tableau" at bounding box center [570, 24] width 21 height 6
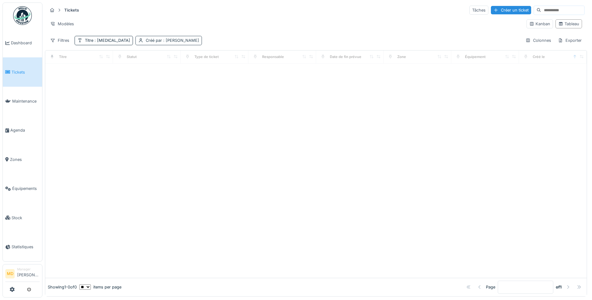
click at [148, 36] on div "Créé par : [PERSON_NAME]" at bounding box center [169, 40] width 67 height 9
click at [170, 57] on div "Supprimer" at bounding box center [167, 57] width 32 height 8
click at [91, 40] on div "Titre : [MEDICAL_DATA]" at bounding box center [107, 40] width 45 height 6
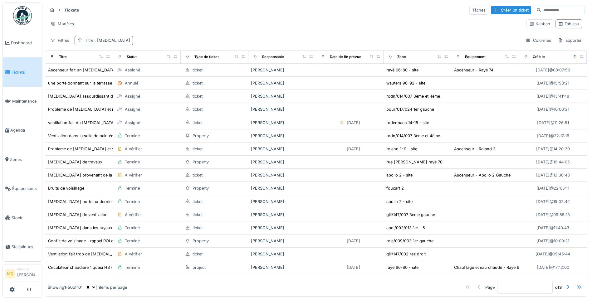
click at [97, 42] on span ": [MEDICAL_DATA]" at bounding box center [111, 40] width 37 height 5
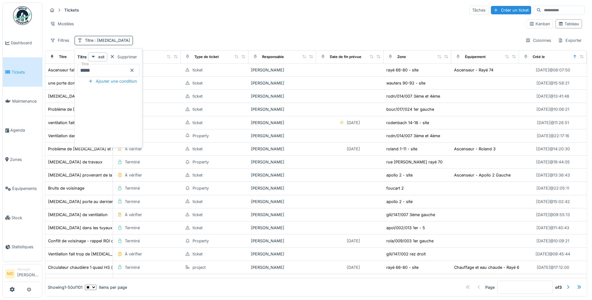
click at [105, 65] on input "*****" at bounding box center [108, 70] width 62 height 13
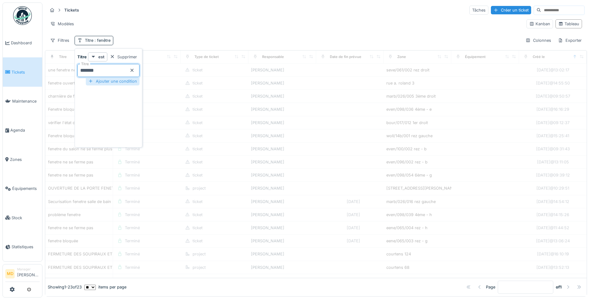
type input "*******"
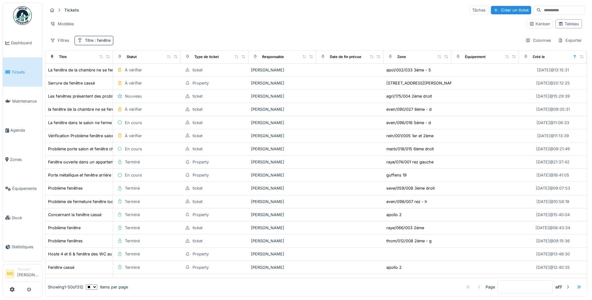
click at [166, 34] on div "Tickets Tâches Créer un ticket Modèles Kanban Tableau Filtres Titre : fenêtre C…" at bounding box center [316, 24] width 542 height 45
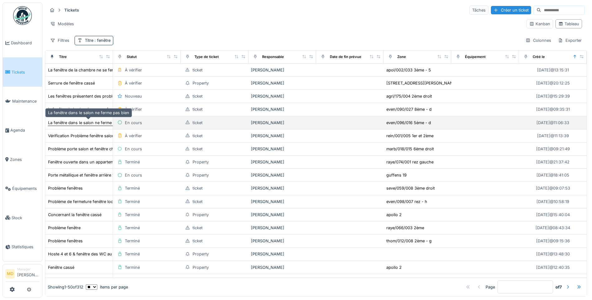
click at [86, 124] on div "La fenêtre dans le salon ne ferme pas bien" at bounding box center [88, 123] width 81 height 6
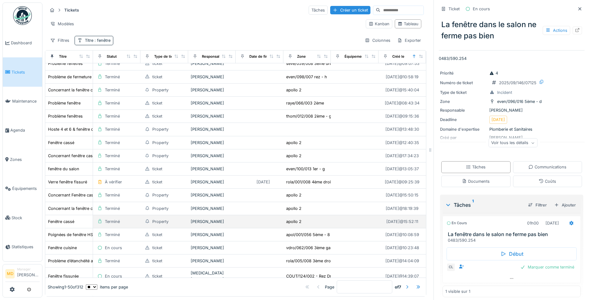
scroll to position [156, 0]
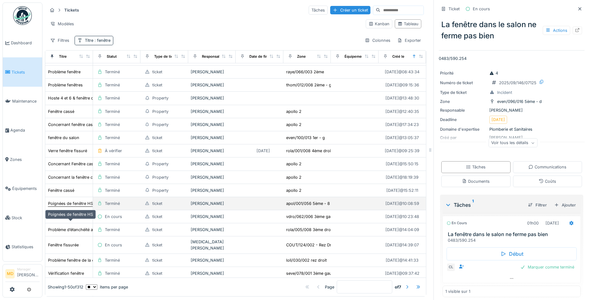
click at [72, 207] on div "Poignées de fenêtre HS" at bounding box center [70, 204] width 45 height 6
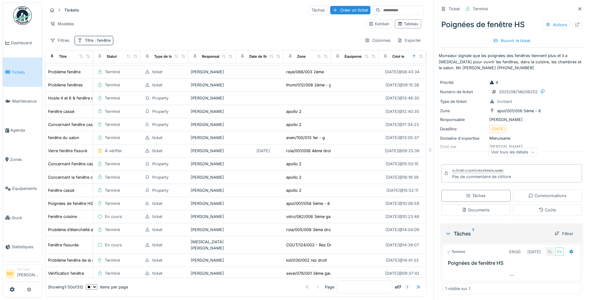
click at [519, 152] on div "Voir tous les détails" at bounding box center [513, 152] width 49 height 9
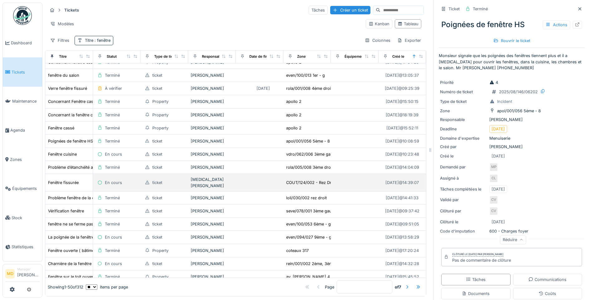
scroll to position [250, 0]
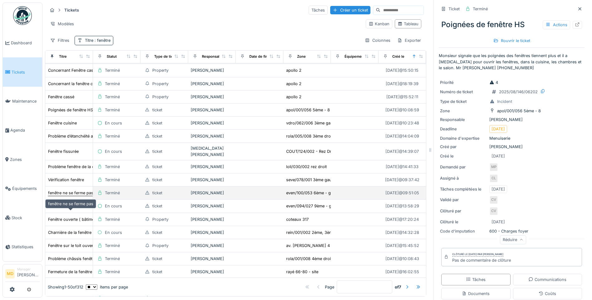
click at [66, 196] on div "fenêtre ne se ferme pas" at bounding box center [70, 193] width 45 height 6
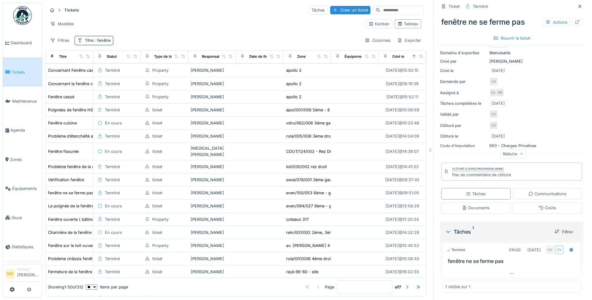
scroll to position [5, 0]
click at [531, 191] on div "Communications" at bounding box center [548, 194] width 38 height 6
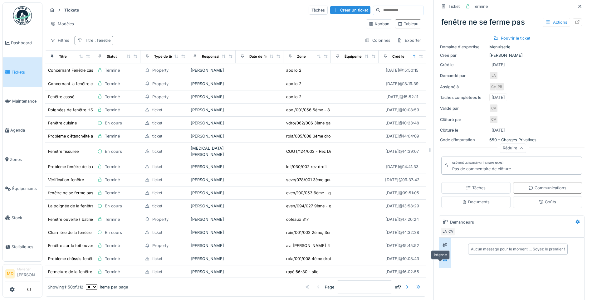
click at [443, 262] on icon at bounding box center [445, 260] width 4 height 3
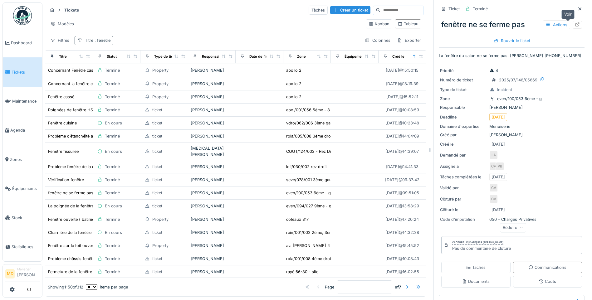
scroll to position [0, 0]
click at [576, 26] on icon at bounding box center [578, 24] width 4 height 4
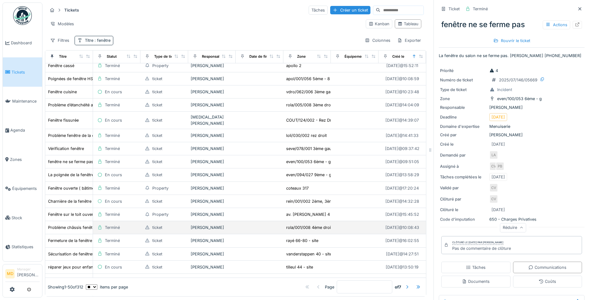
scroll to position [312, 0]
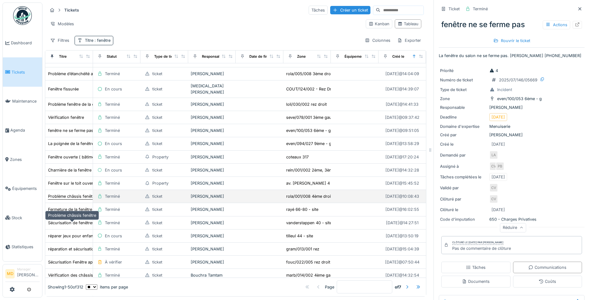
click at [64, 200] on div "Problème châssis fenêtre" at bounding box center [72, 197] width 48 height 6
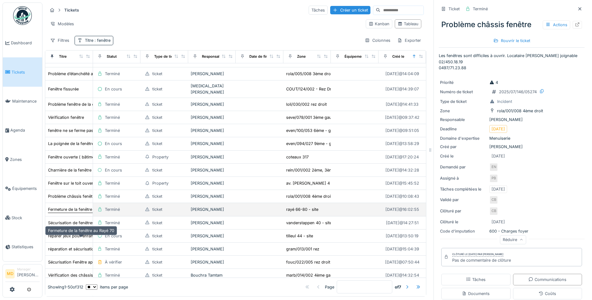
click at [68, 213] on div "Fermeture de la fenêtre au Rayé 70" at bounding box center [81, 210] width 66 height 6
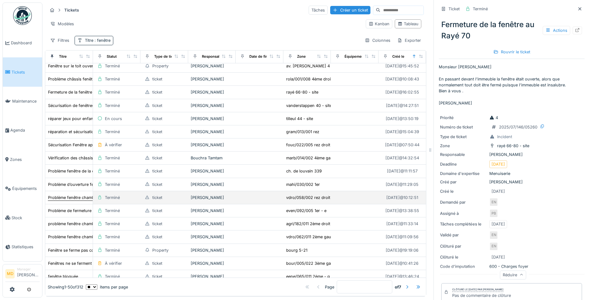
scroll to position [437, 0]
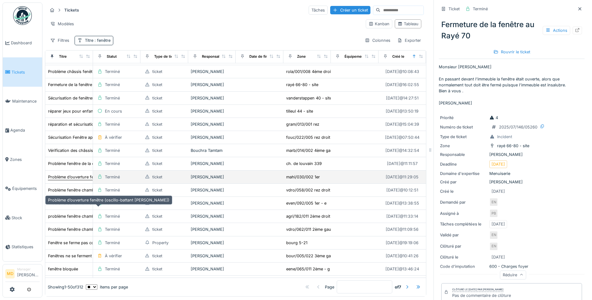
click at [70, 180] on div "Problème d’ouverture fenêtre (oscillo-battant bloqué)" at bounding box center [108, 177] width 121 height 6
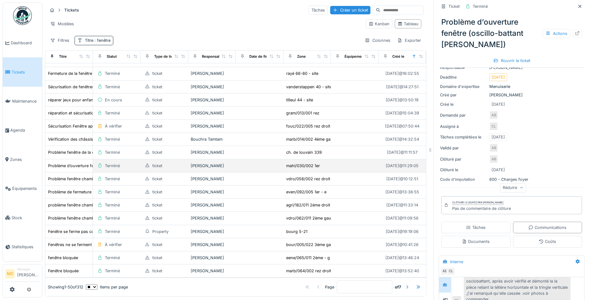
scroll to position [491, 0]
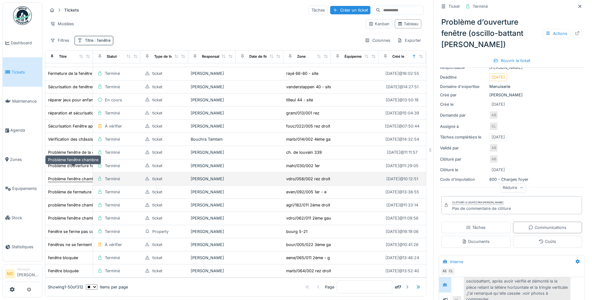
click at [64, 176] on div "Problème fenêtre chambre" at bounding box center [73, 179] width 50 height 6
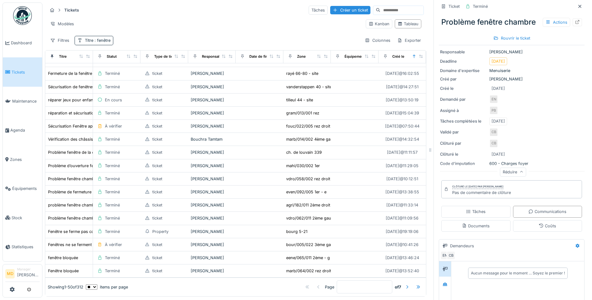
scroll to position [62, 0]
click at [18, 41] on span "Dashboard" at bounding box center [25, 43] width 29 height 6
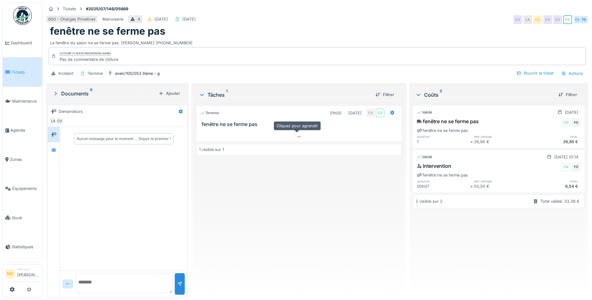
click at [298, 134] on div at bounding box center [298, 136] width 205 height 9
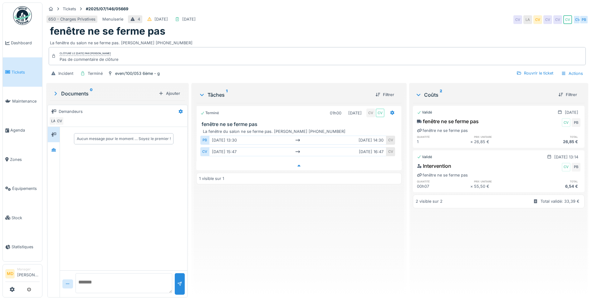
scroll to position [5, 0]
click at [55, 147] on div at bounding box center [53, 150] width 5 height 6
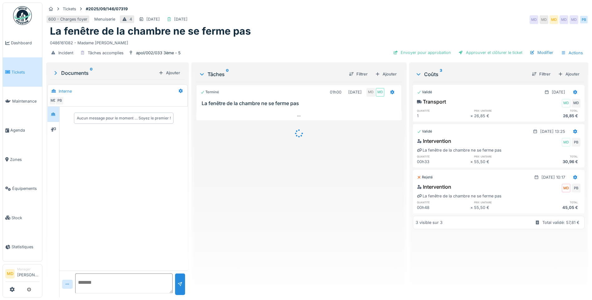
scroll to position [5, 0]
click at [484, 48] on div "Approuver et clôturer le ticket" at bounding box center [490, 52] width 69 height 8
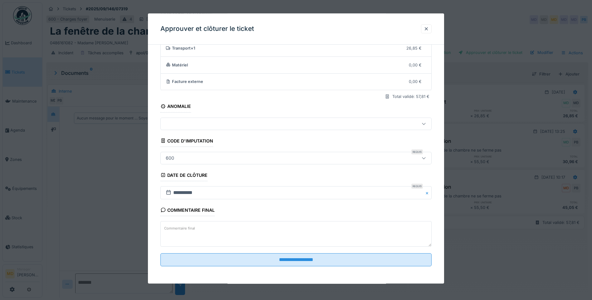
scroll to position [42, 0]
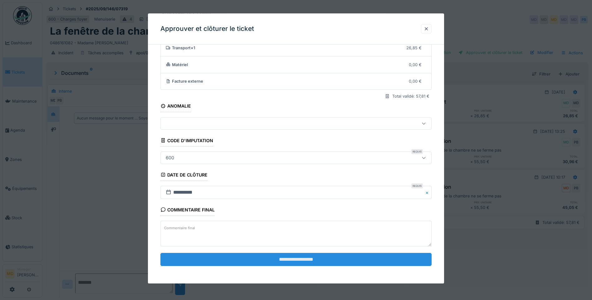
click at [260, 258] on input "**********" at bounding box center [295, 259] width 271 height 13
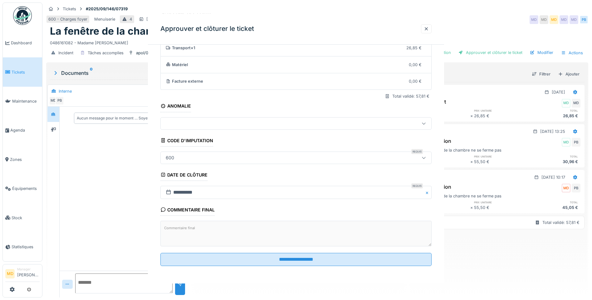
scroll to position [0, 0]
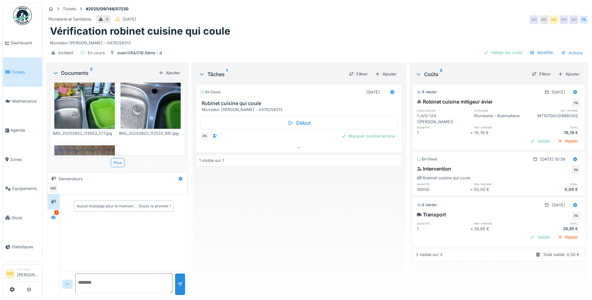
scroll to position [23, 0]
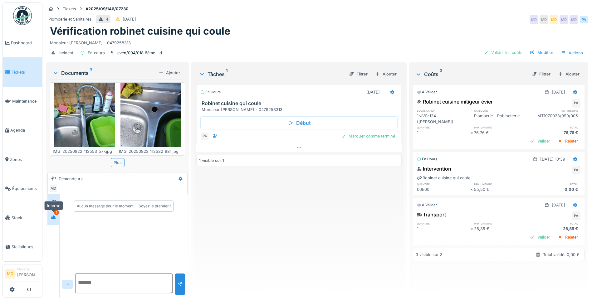
click at [55, 215] on icon at bounding box center [53, 217] width 5 height 4
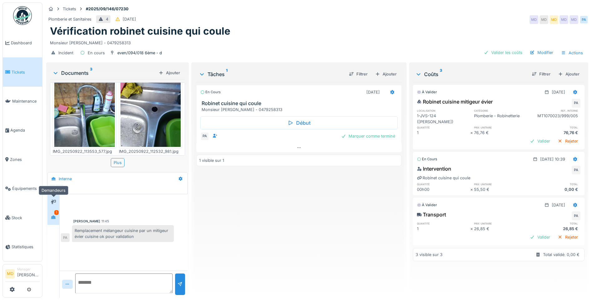
click at [58, 200] on div at bounding box center [53, 202] width 9 height 8
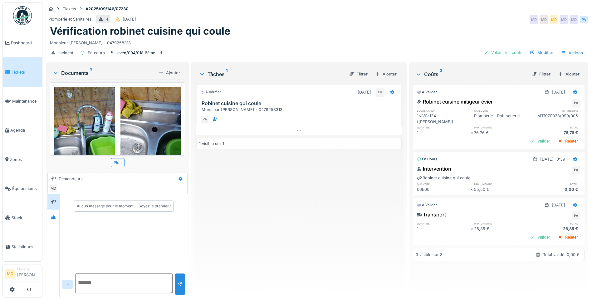
scroll to position [0, 0]
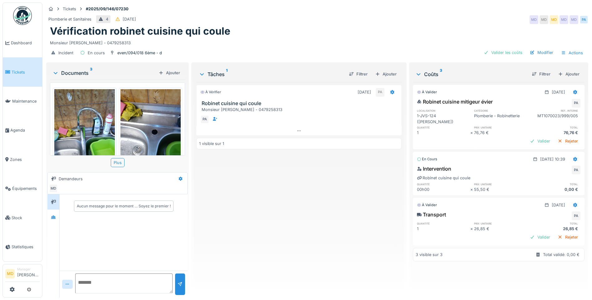
click at [74, 115] on img at bounding box center [84, 129] width 61 height 81
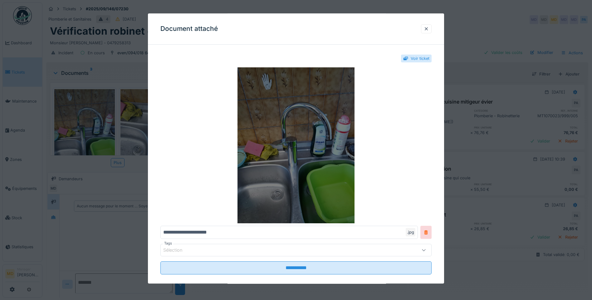
click at [315, 117] on img at bounding box center [295, 145] width 271 height 156
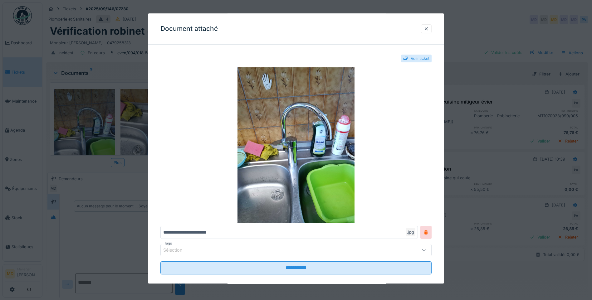
click at [432, 29] on div at bounding box center [426, 28] width 11 height 9
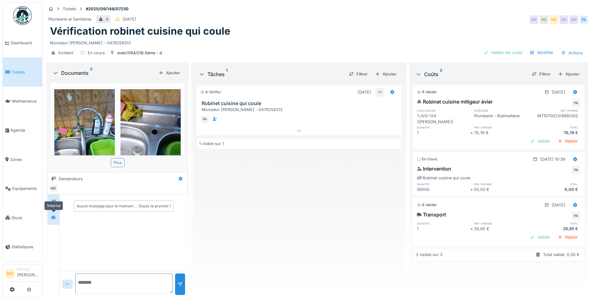
click at [52, 216] on icon at bounding box center [53, 217] width 5 height 4
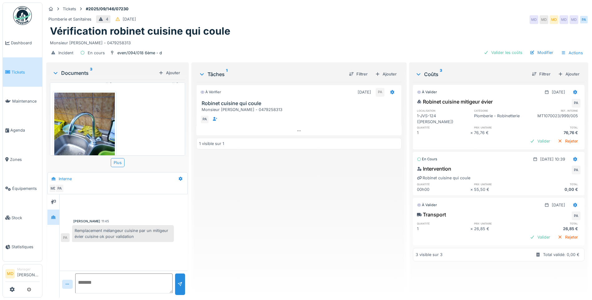
scroll to position [116, 0]
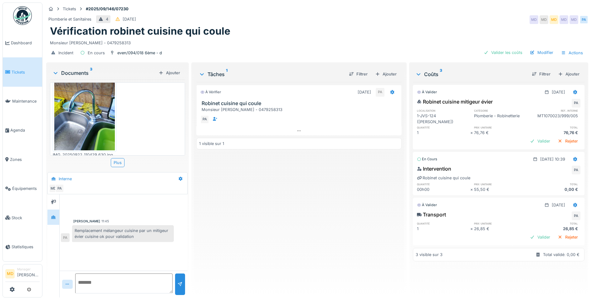
click at [88, 112] on img at bounding box center [84, 110] width 61 height 81
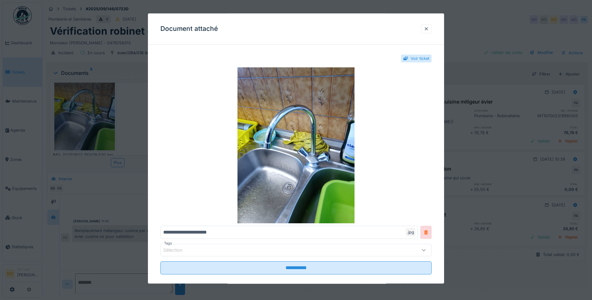
click at [414, 58] on div "Voir ticket" at bounding box center [420, 59] width 19 height 6
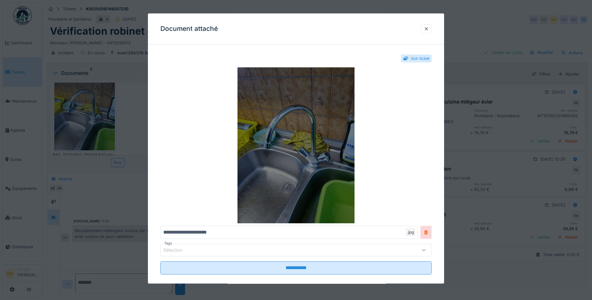
click at [318, 120] on img at bounding box center [295, 145] width 271 height 156
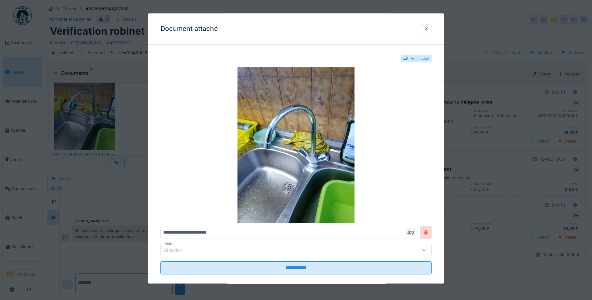
click at [428, 28] on div at bounding box center [426, 29] width 5 height 6
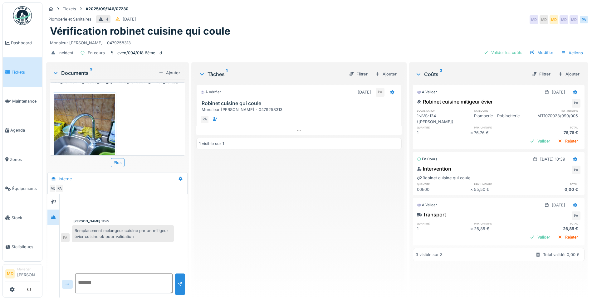
scroll to position [23, 0]
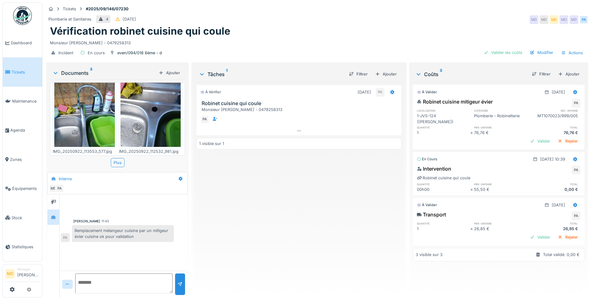
click at [100, 116] on img at bounding box center [84, 107] width 61 height 81
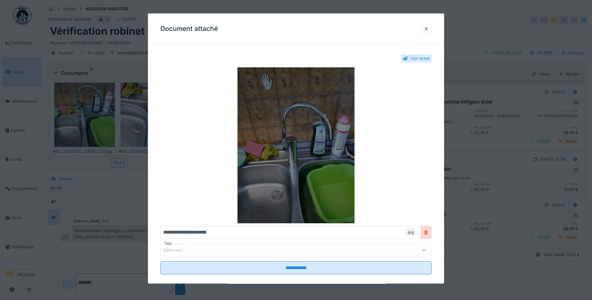
click at [301, 118] on img at bounding box center [295, 145] width 271 height 156
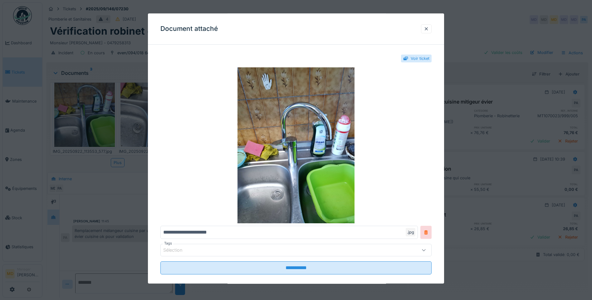
click at [120, 183] on div at bounding box center [296, 150] width 592 height 300
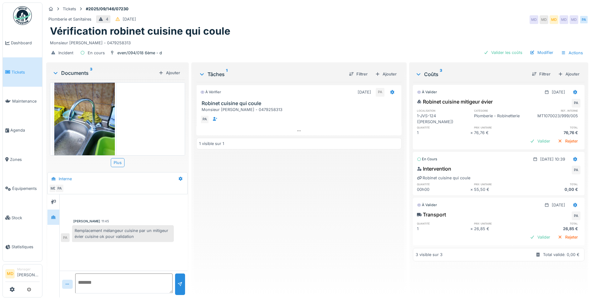
scroll to position [116, 0]
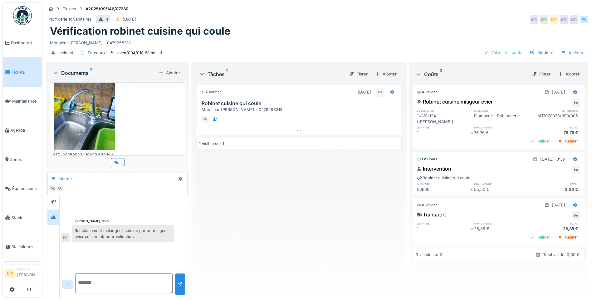
click at [78, 112] on img at bounding box center [84, 110] width 61 height 81
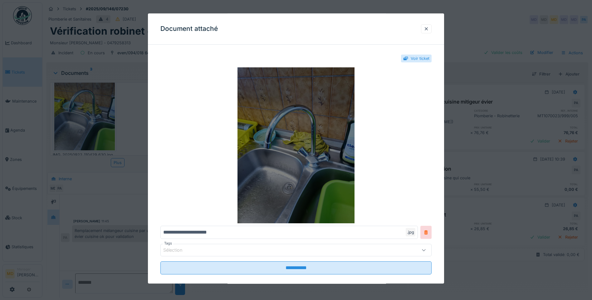
click at [312, 129] on img at bounding box center [295, 145] width 271 height 156
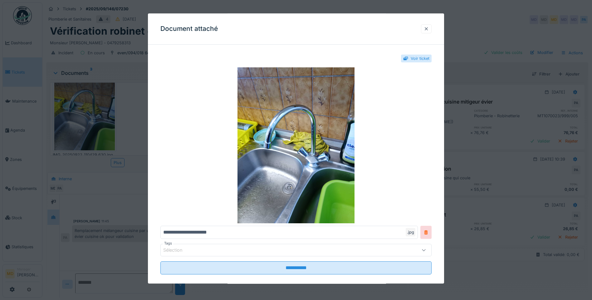
click at [428, 26] on div at bounding box center [426, 29] width 5 height 6
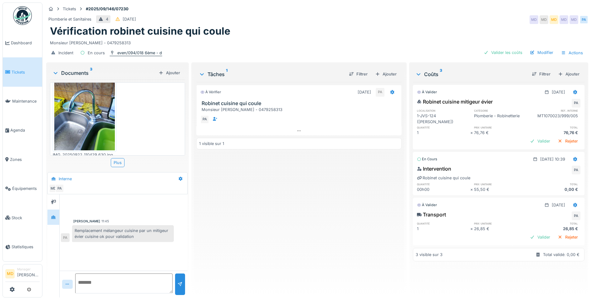
click at [136, 53] on div "even/094/018 6ème - d" at bounding box center [139, 53] width 45 height 6
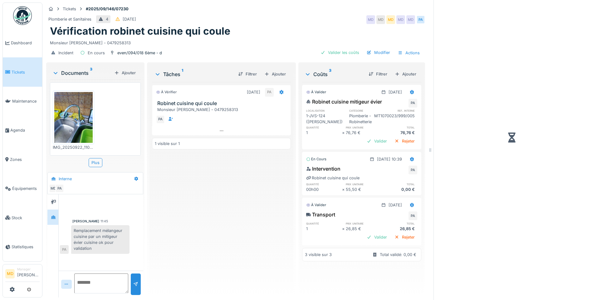
scroll to position [58, 0]
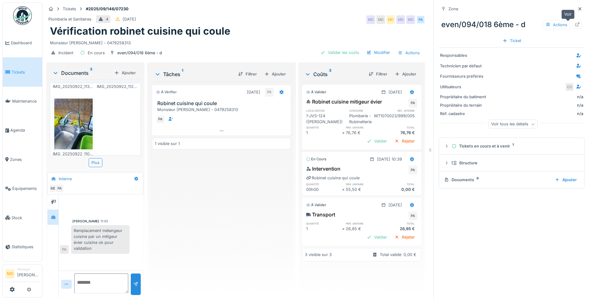
click at [573, 26] on div at bounding box center [577, 25] width 9 height 8
click at [578, 8] on icon at bounding box center [580, 9] width 5 height 4
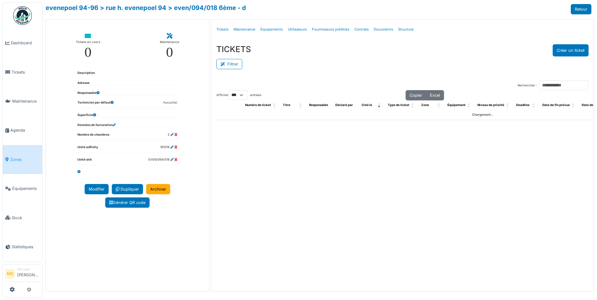
select select "***"
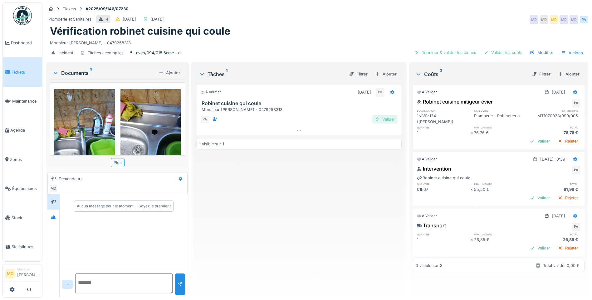
click at [383, 119] on div "Valider" at bounding box center [385, 119] width 25 height 8
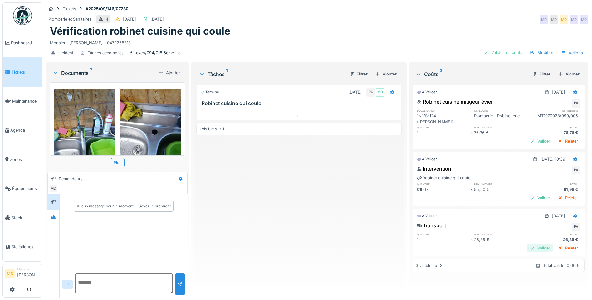
scroll to position [5, 0]
click at [530, 245] on div at bounding box center [532, 248] width 5 height 6
click at [531, 194] on div "Valider" at bounding box center [540, 198] width 25 height 8
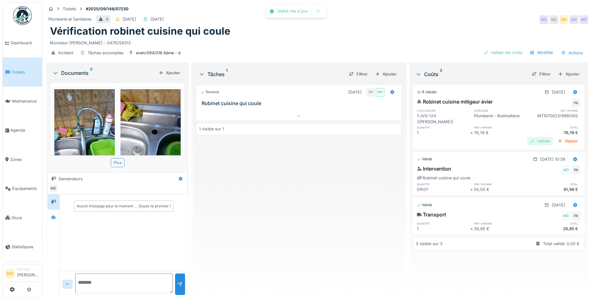
click at [528, 137] on div "Valider" at bounding box center [540, 141] width 25 height 8
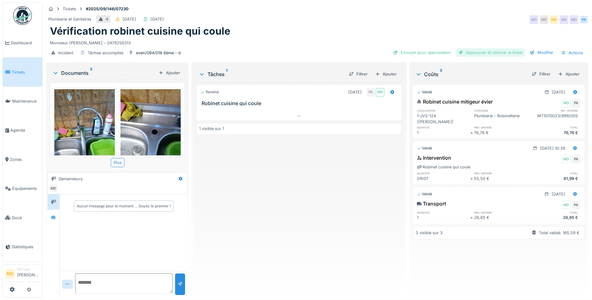
click at [476, 53] on div "Approuver et clôturer le ticket" at bounding box center [490, 52] width 69 height 8
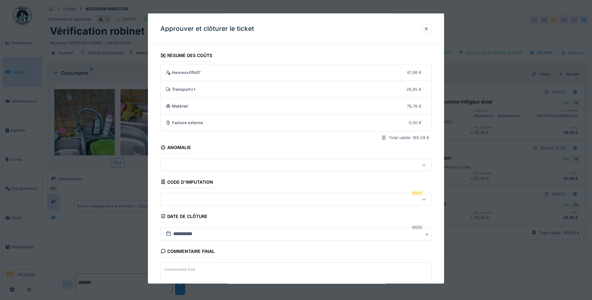
click at [176, 199] on div at bounding box center [280, 199] width 234 height 7
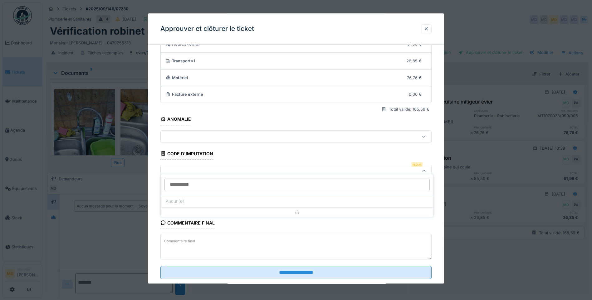
scroll to position [42, 0]
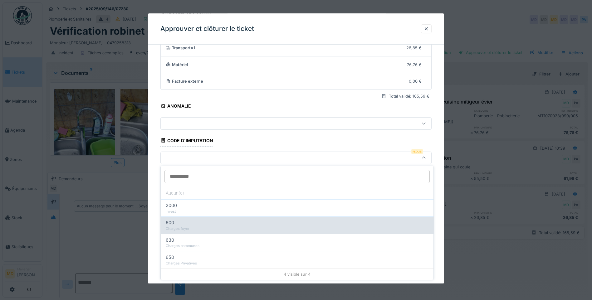
click at [190, 227] on div "Charges foyer" at bounding box center [297, 228] width 263 height 5
type input "***"
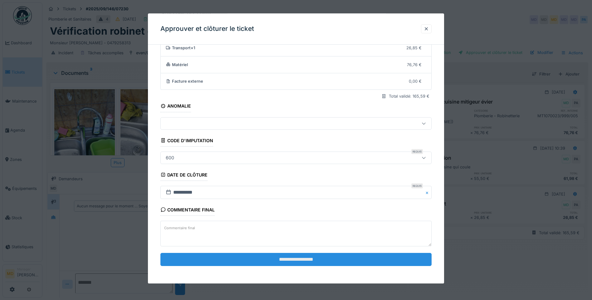
click at [281, 258] on input "**********" at bounding box center [295, 259] width 271 height 13
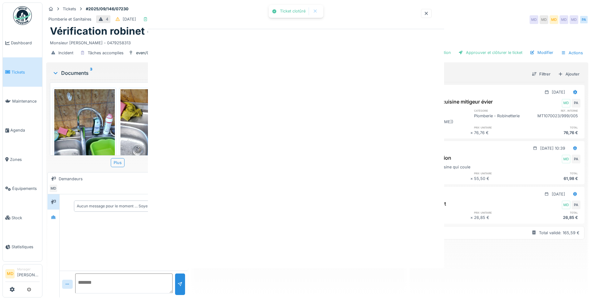
scroll to position [0, 0]
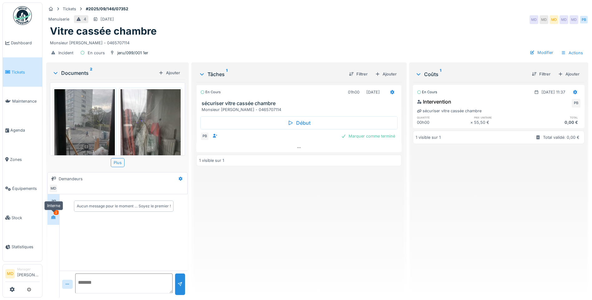
click at [58, 216] on div at bounding box center [53, 218] width 9 height 8
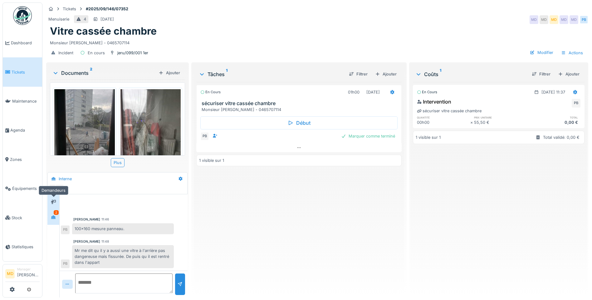
click at [58, 199] on div at bounding box center [53, 202] width 9 height 8
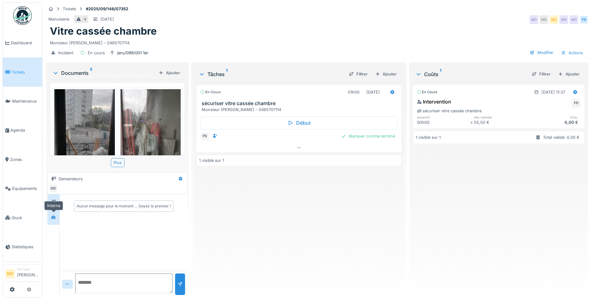
click at [55, 222] on div at bounding box center [53, 217] width 9 height 10
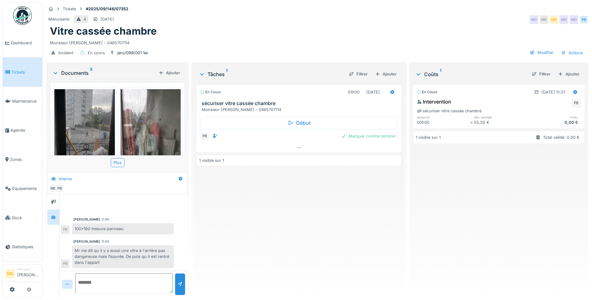
click at [146, 251] on div "Mr me dit qu il y a aussi une vitre à l'arrière pas dangereuse mais fissurée. D…" at bounding box center [123, 256] width 102 height 23
